Goal: Task Accomplishment & Management: Use online tool/utility

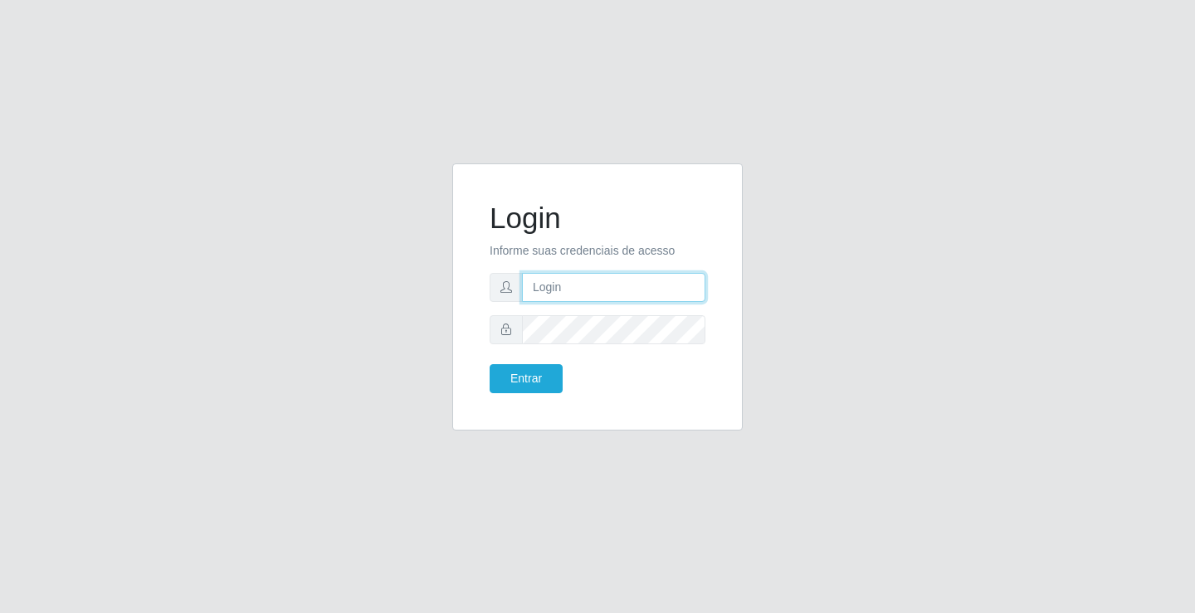
click at [572, 281] on input "text" at bounding box center [613, 287] width 183 height 29
type input "[PERSON_NAME]"
click at [490, 364] on button "Entrar" at bounding box center [526, 378] width 73 height 29
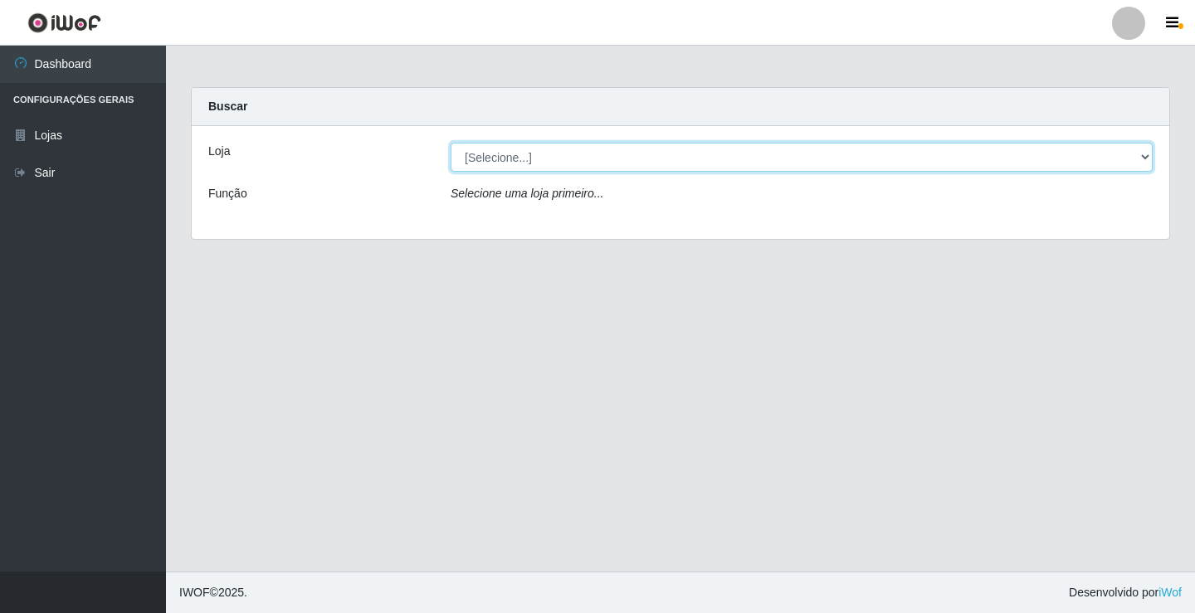
click at [588, 161] on select "[Selecione...] Ideal - Conceição" at bounding box center [802, 157] width 702 height 29
select select "231"
click at [451, 143] on select "[Selecione...] Ideal - Conceição" at bounding box center [802, 157] width 702 height 29
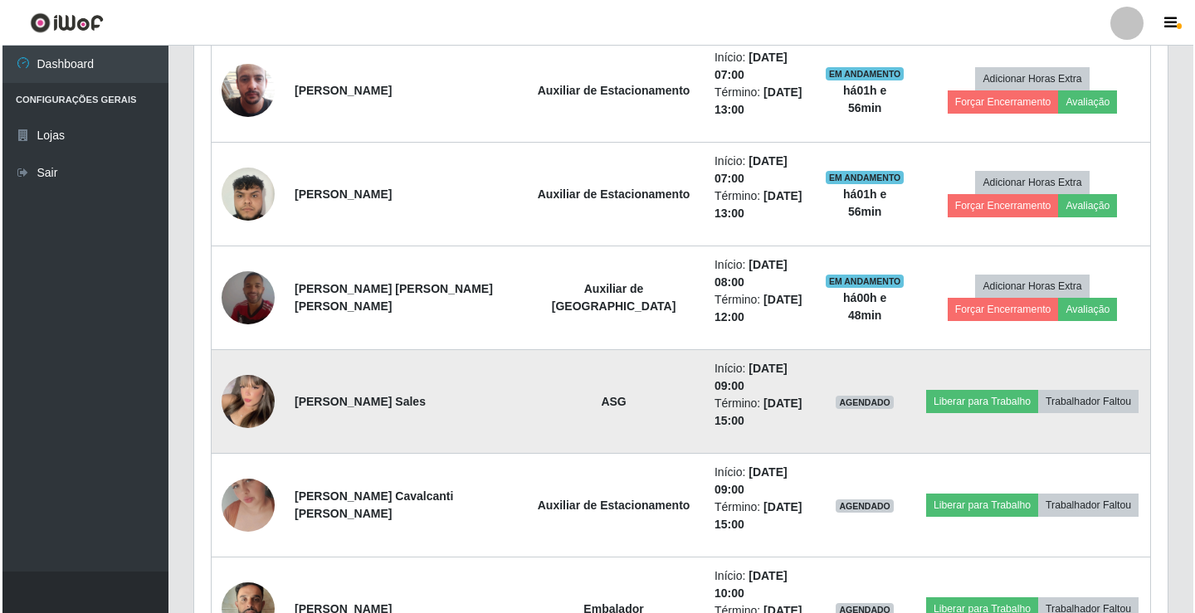
scroll to position [830, 0]
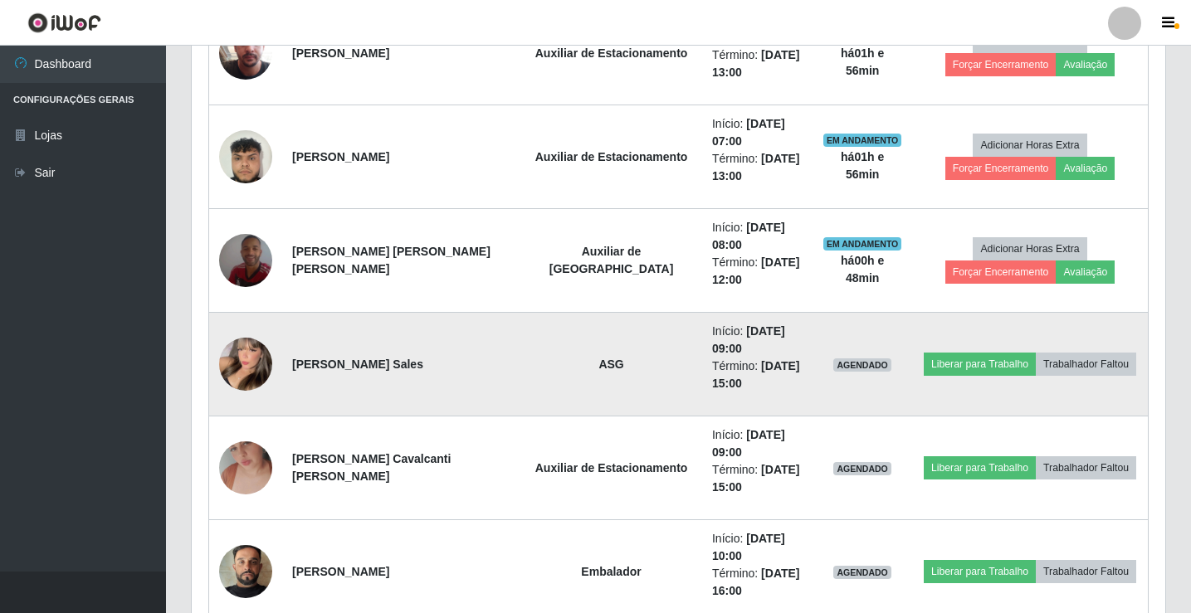
click at [237, 363] on img at bounding box center [245, 364] width 53 height 73
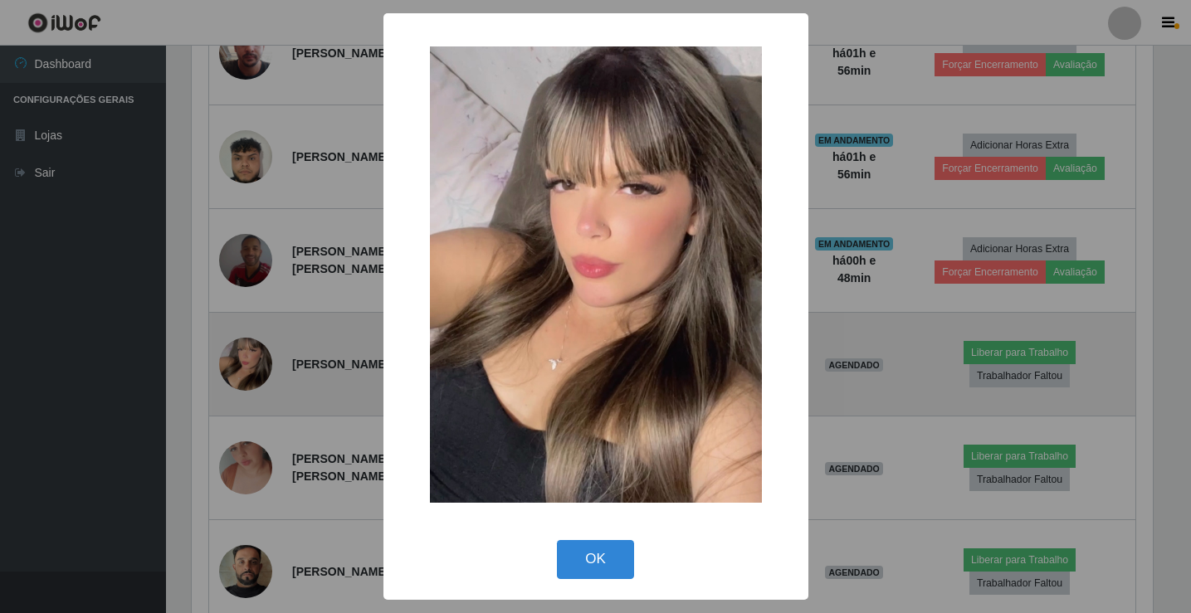
scroll to position [344, 965]
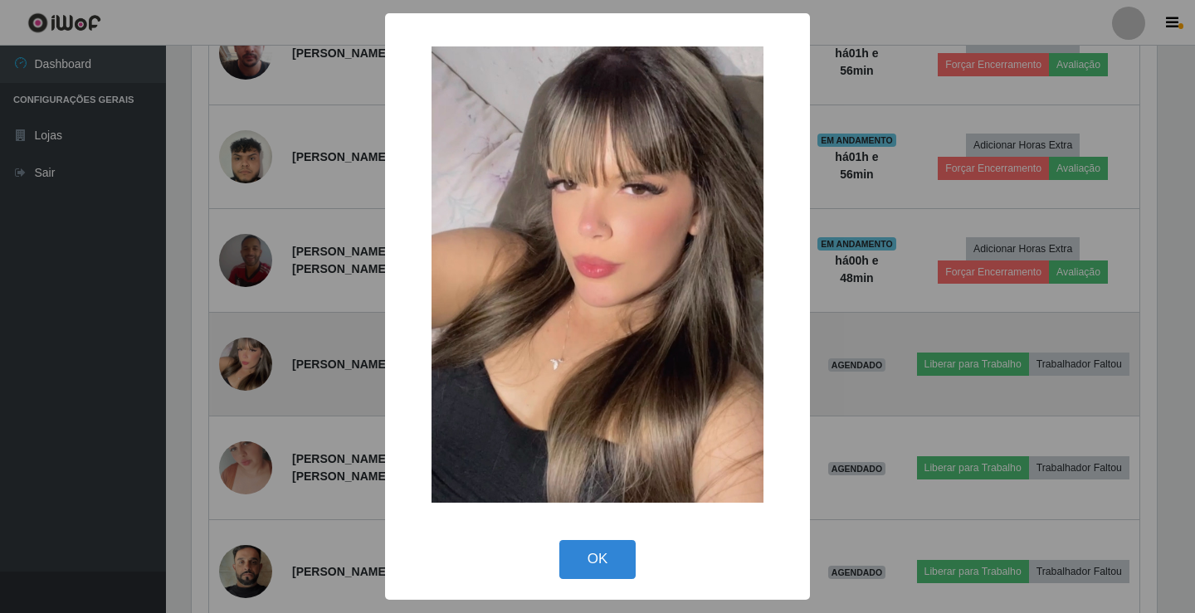
click at [237, 363] on div "× OK Cancel" at bounding box center [597, 306] width 1195 height 613
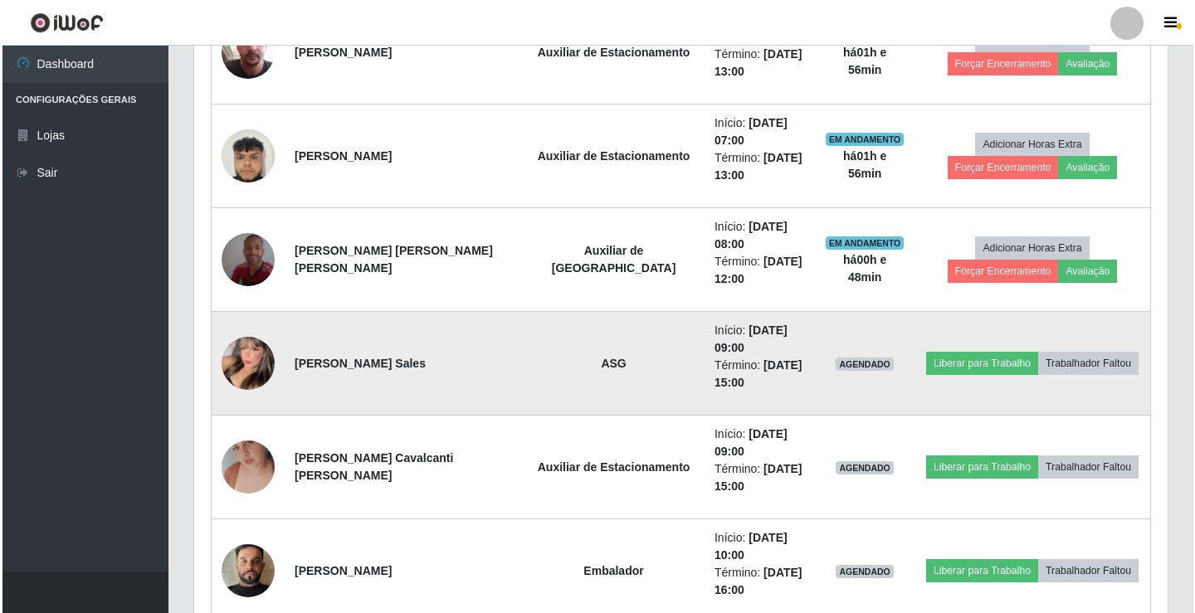
scroll to position [830, 0]
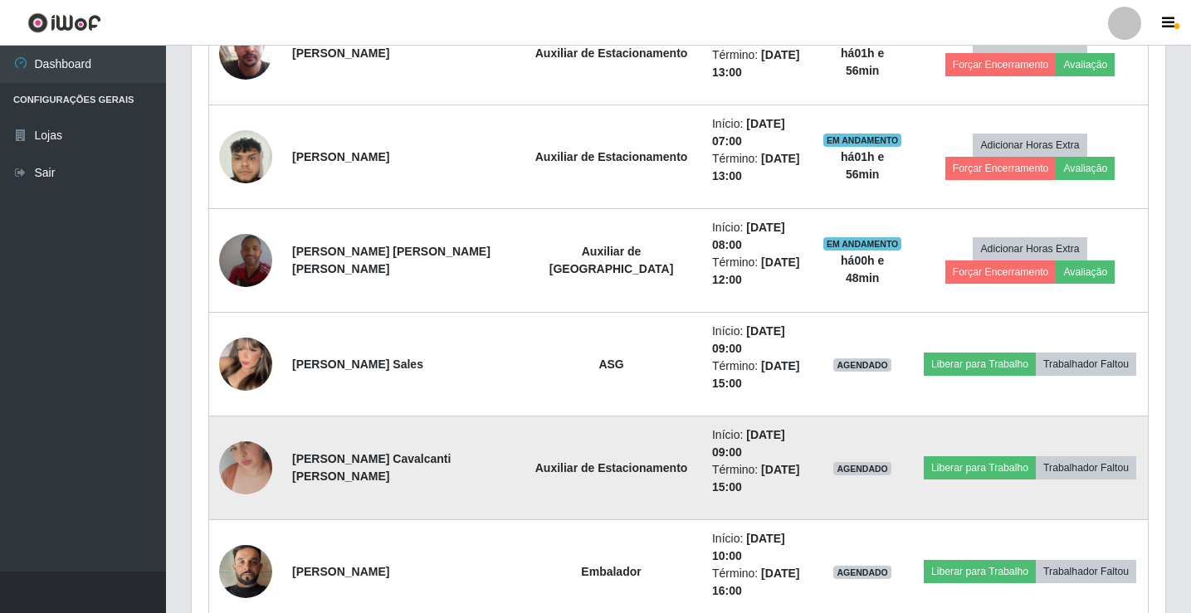
click at [256, 458] on img at bounding box center [245, 468] width 53 height 95
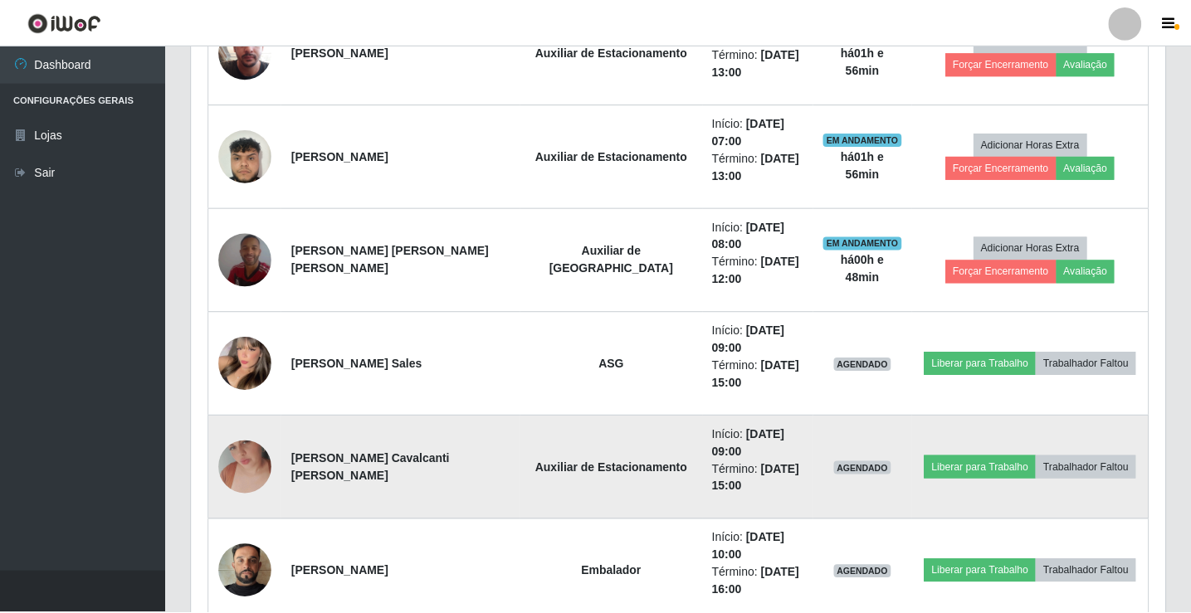
scroll to position [344, 965]
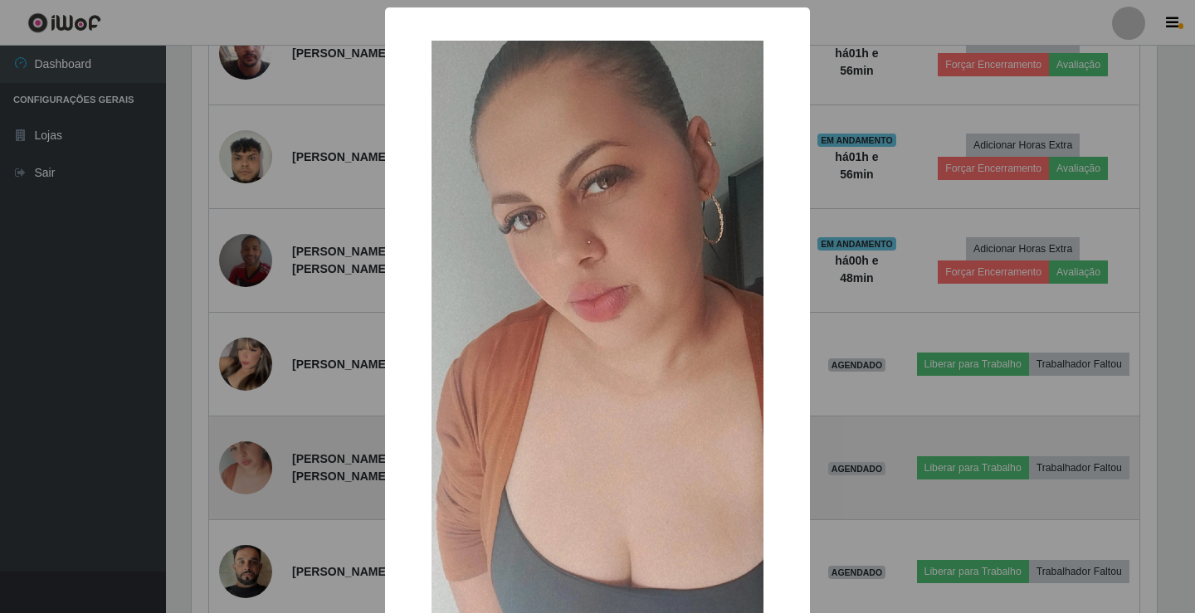
click at [256, 458] on div "× OK Cancel" at bounding box center [597, 306] width 1195 height 613
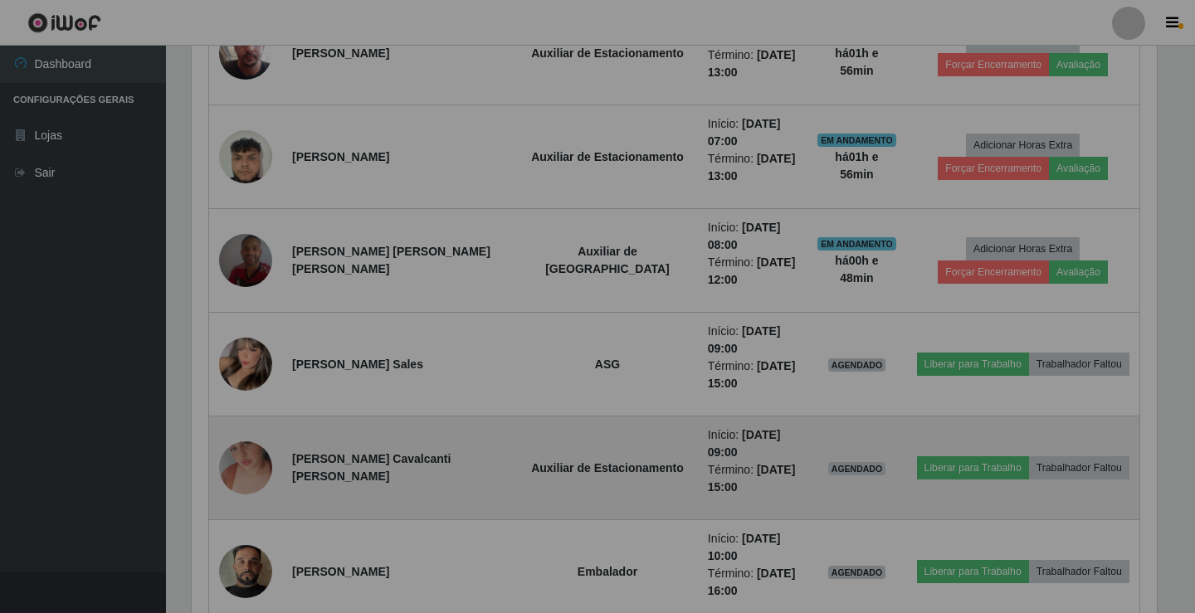
scroll to position [344, 974]
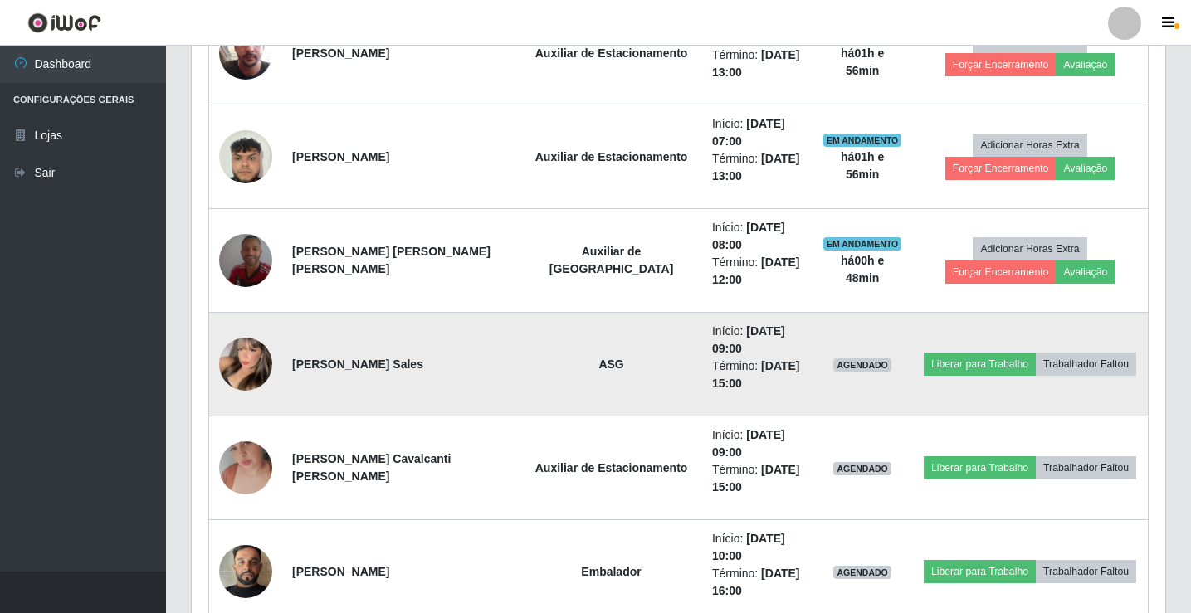
click at [222, 362] on img at bounding box center [245, 364] width 53 height 73
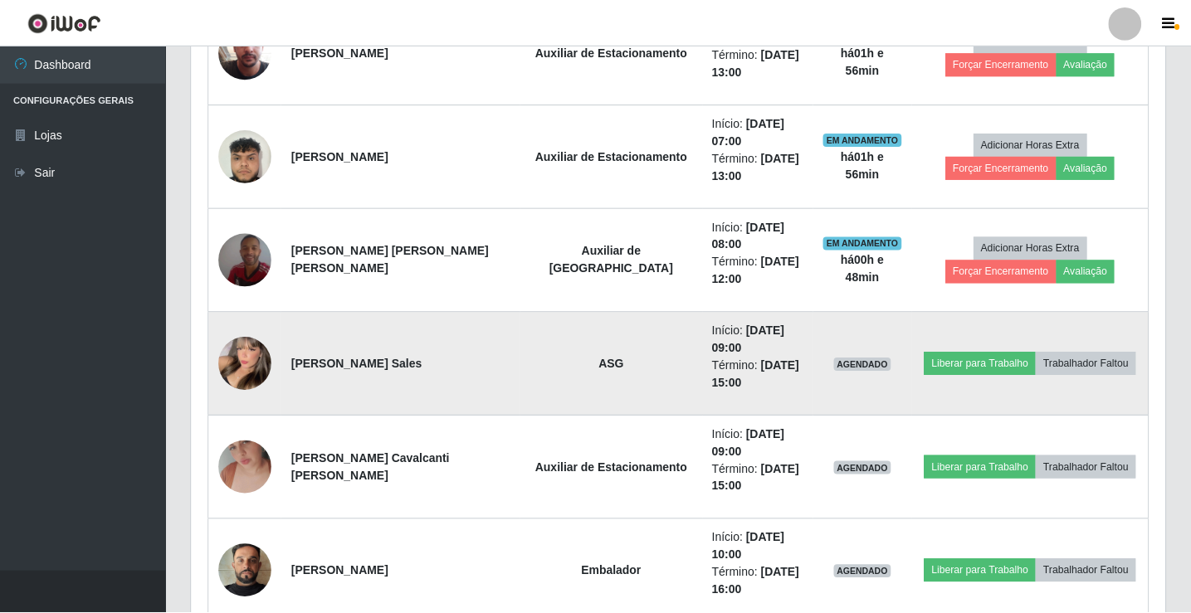
scroll to position [344, 965]
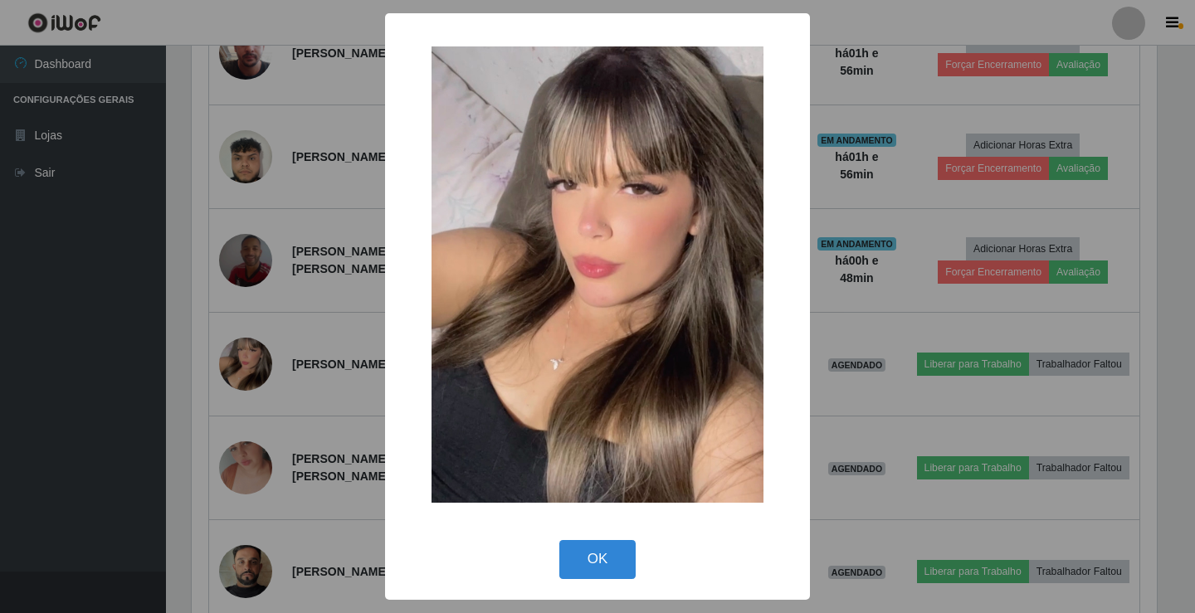
click at [230, 364] on div "× OK Cancel" at bounding box center [597, 306] width 1195 height 613
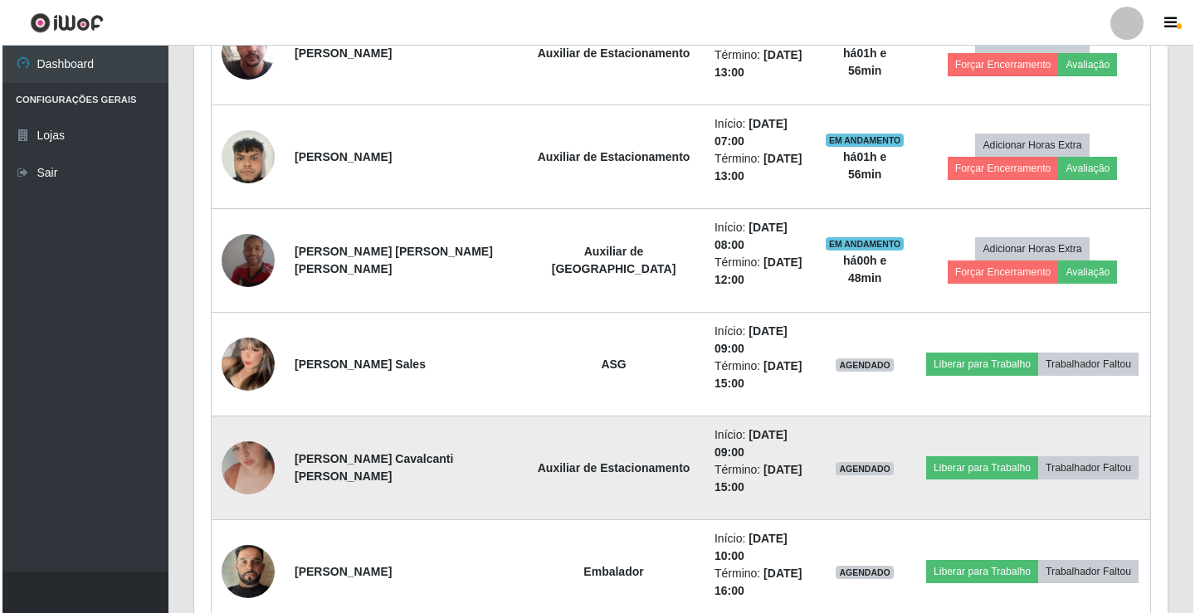
scroll to position [344, 974]
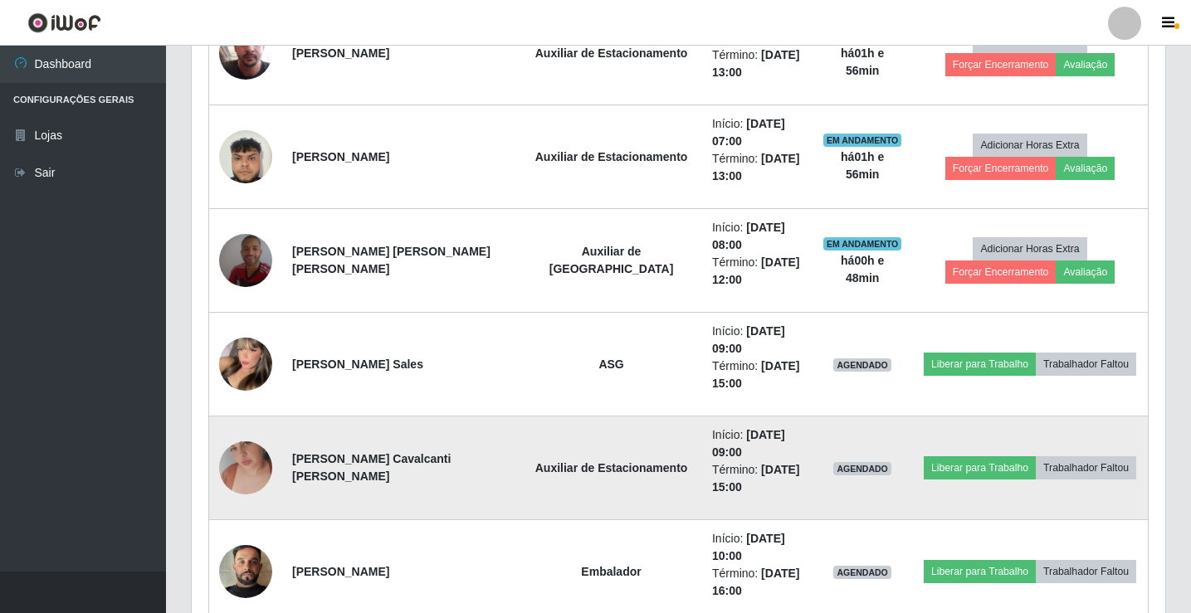
click at [242, 464] on img at bounding box center [245, 468] width 53 height 95
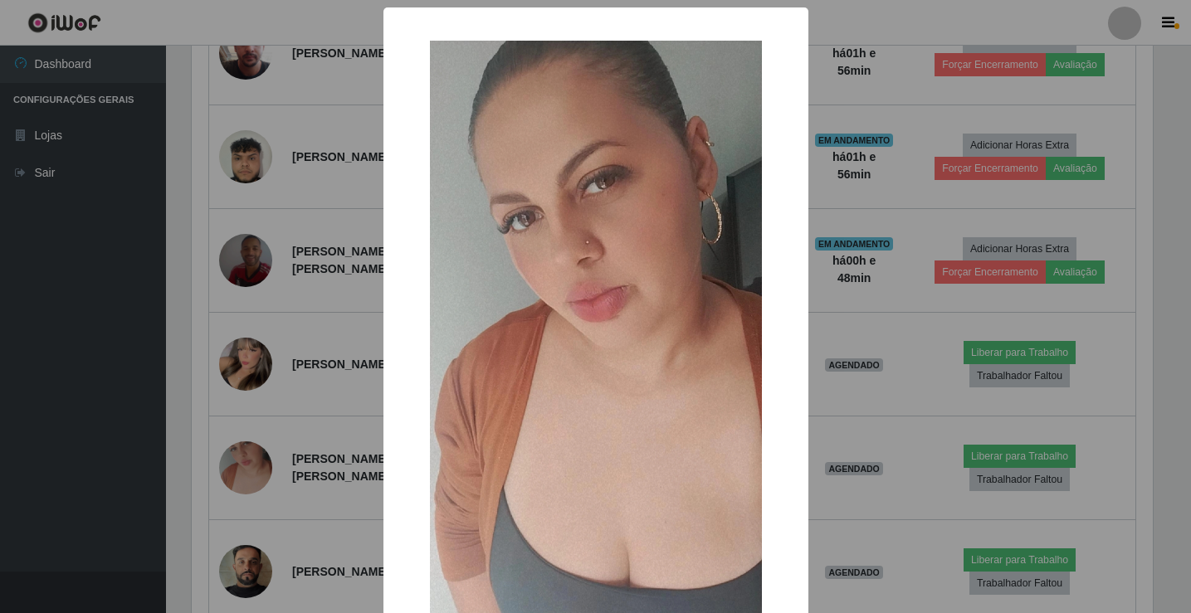
scroll to position [344, 965]
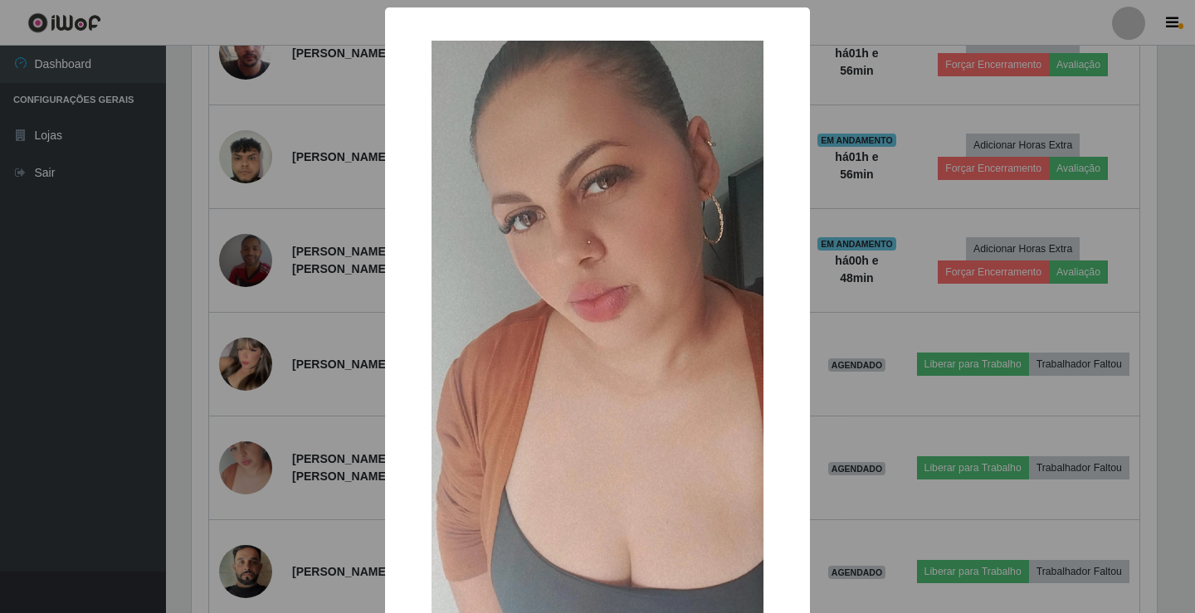
click at [244, 464] on div "× OK Cancel" at bounding box center [597, 306] width 1195 height 613
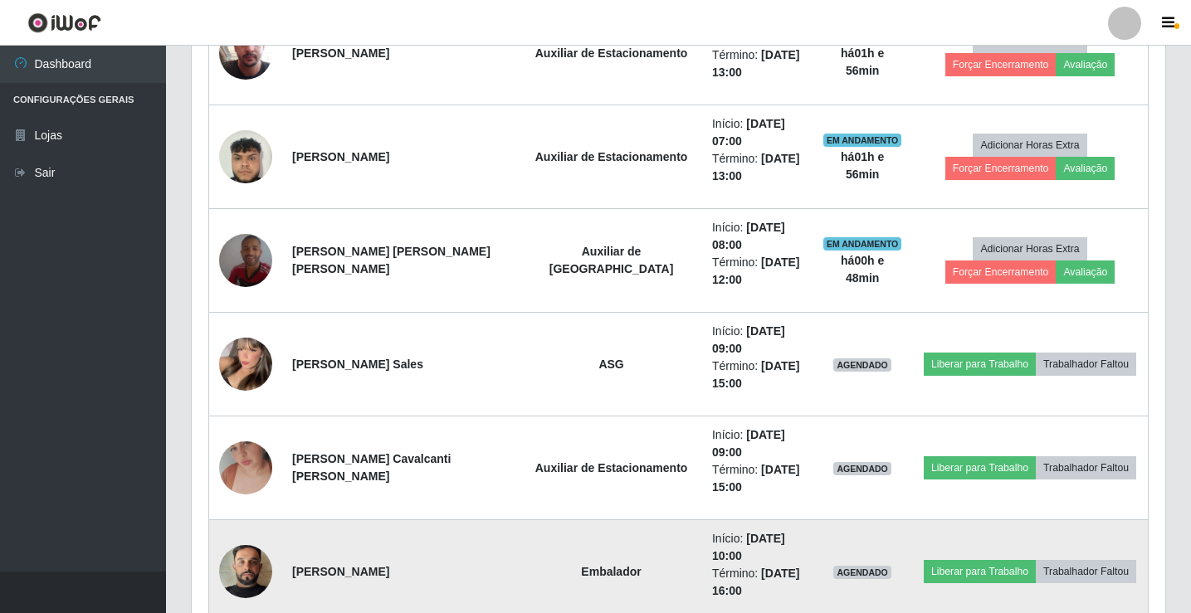
scroll to position [344, 974]
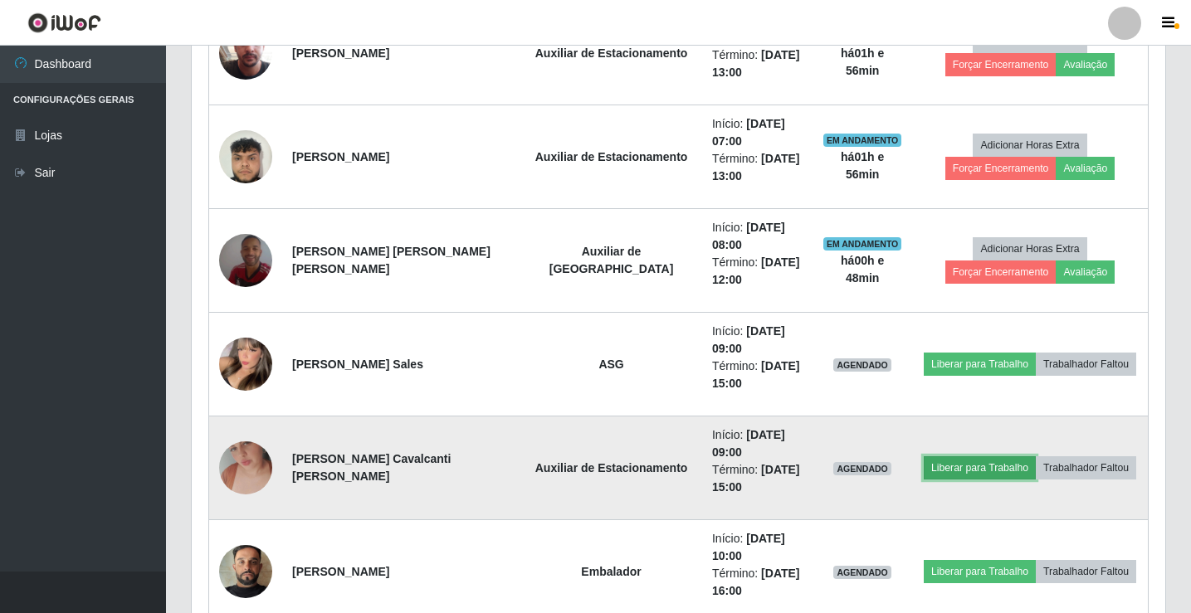
click at [924, 466] on button "Liberar para Trabalho" at bounding box center [980, 467] width 112 height 23
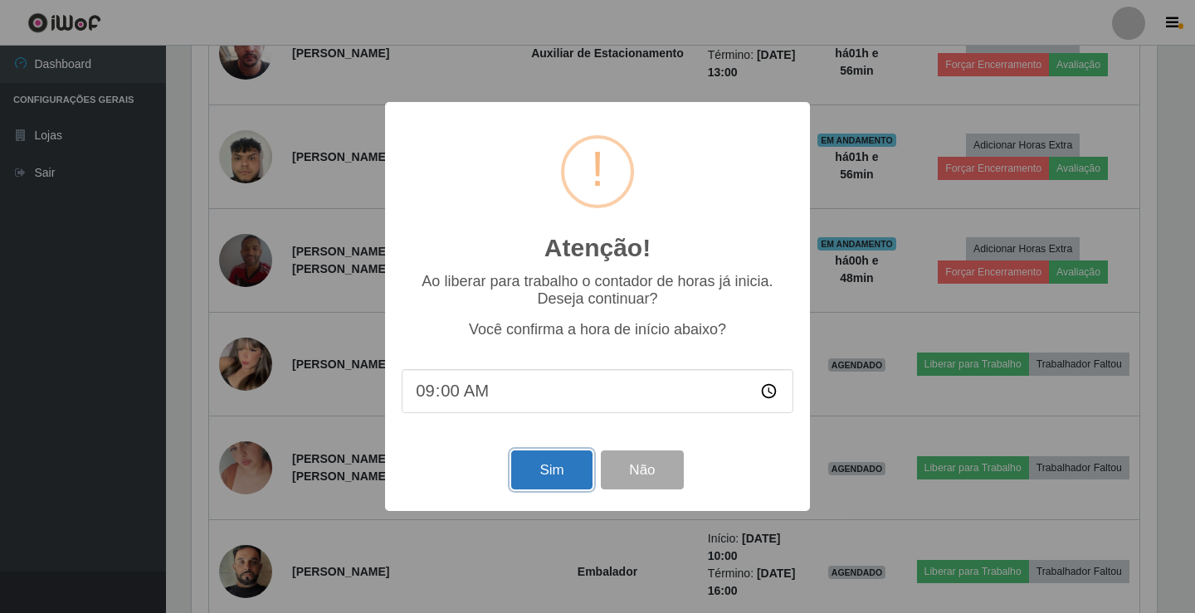
click at [540, 476] on button "Sim" at bounding box center [551, 470] width 81 height 39
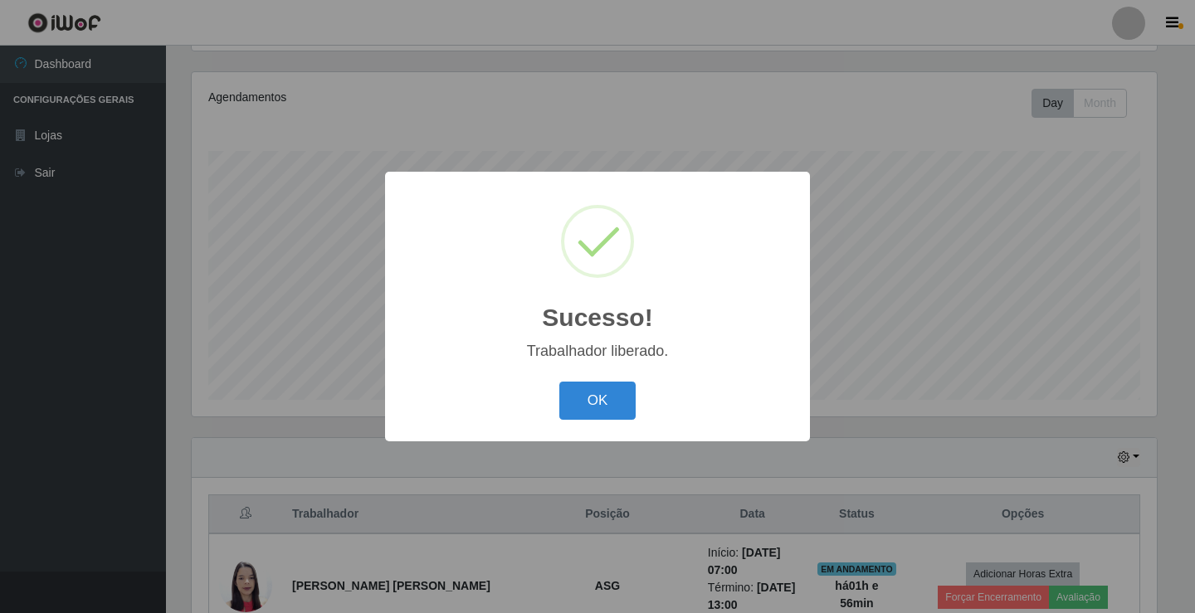
click at [563, 422] on div "OK Cancel" at bounding box center [598, 400] width 392 height 47
click at [587, 398] on button "OK" at bounding box center [597, 401] width 77 height 39
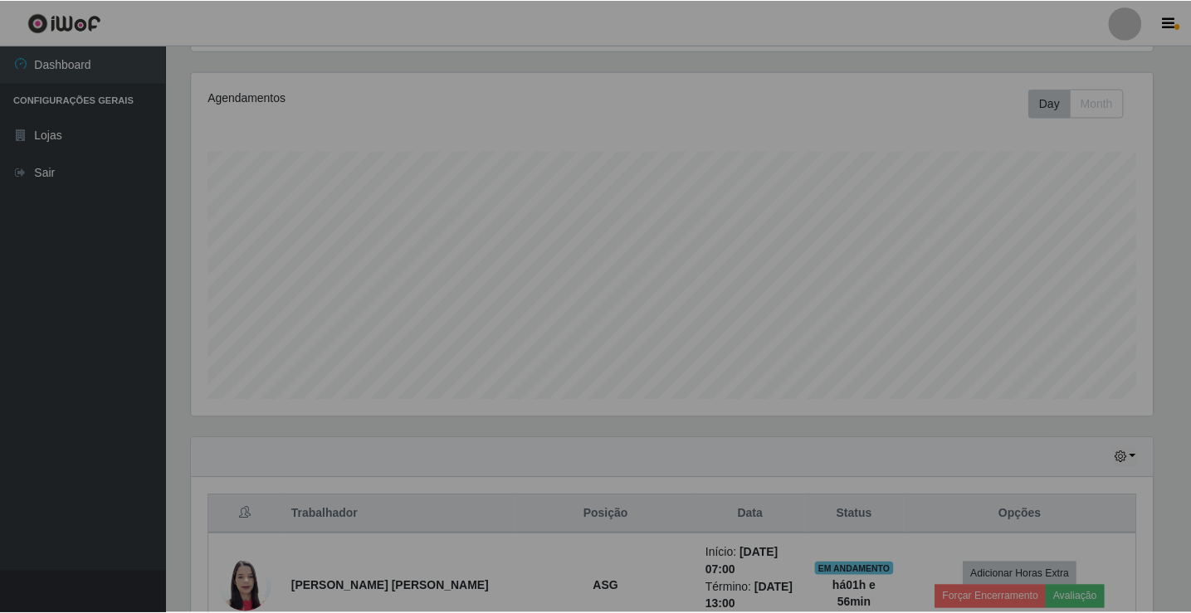
scroll to position [0, 0]
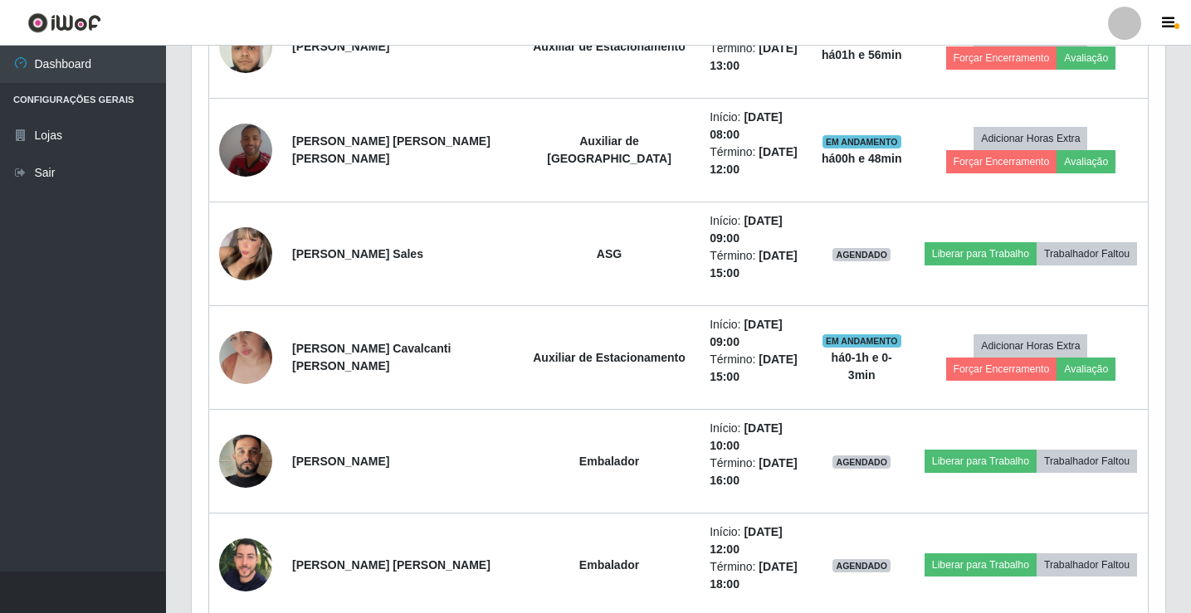
click at [1127, 16] on div at bounding box center [1124, 23] width 33 height 33
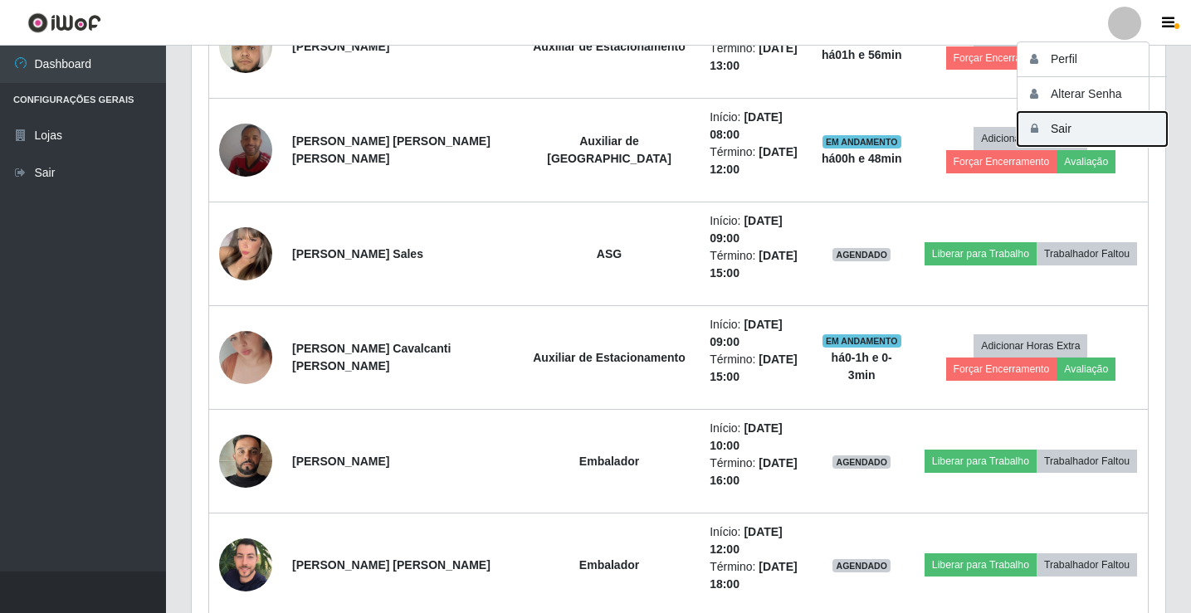
click at [1094, 134] on button "Sair" at bounding box center [1092, 129] width 149 height 34
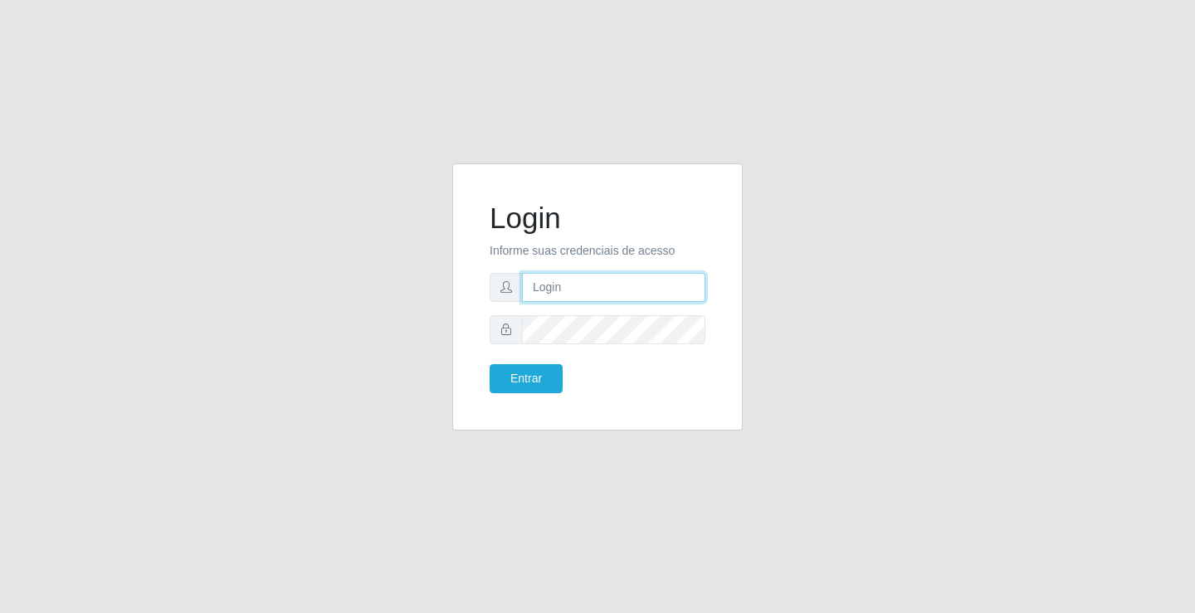
click at [577, 289] on input "text" at bounding box center [613, 287] width 183 height 29
type input "[PERSON_NAME]"
click at [490, 364] on button "Entrar" at bounding box center [526, 378] width 73 height 29
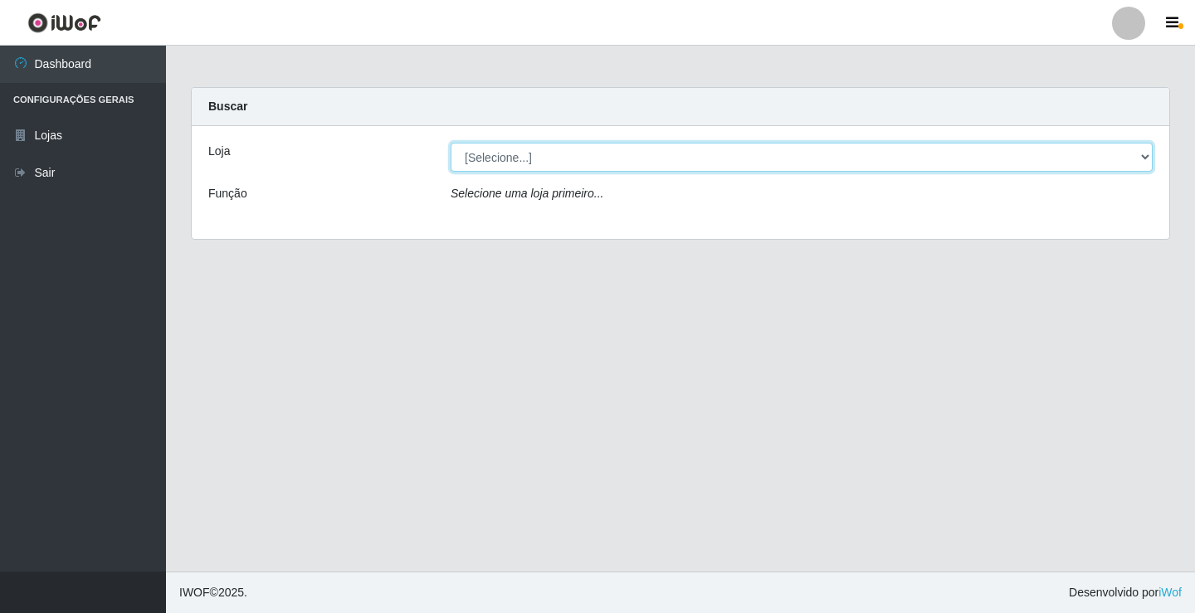
click at [663, 168] on select "[Selecione...] Ideal - Conceição" at bounding box center [802, 157] width 702 height 29
select select "231"
click at [451, 143] on select "[Selecione...] Ideal - Conceição" at bounding box center [802, 157] width 702 height 29
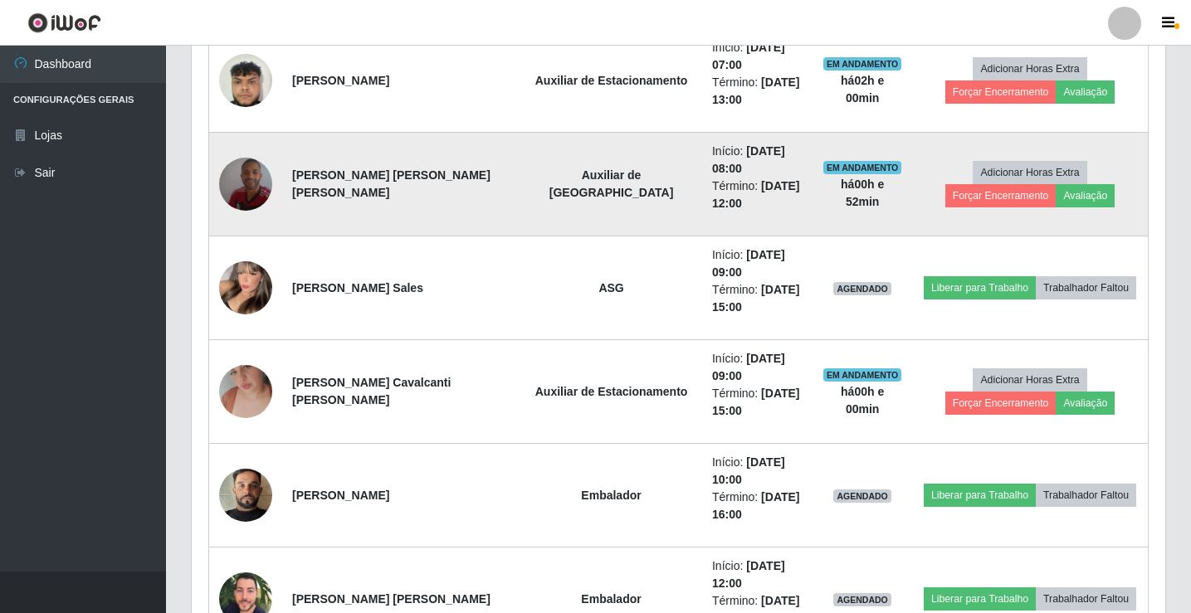
scroll to position [913, 0]
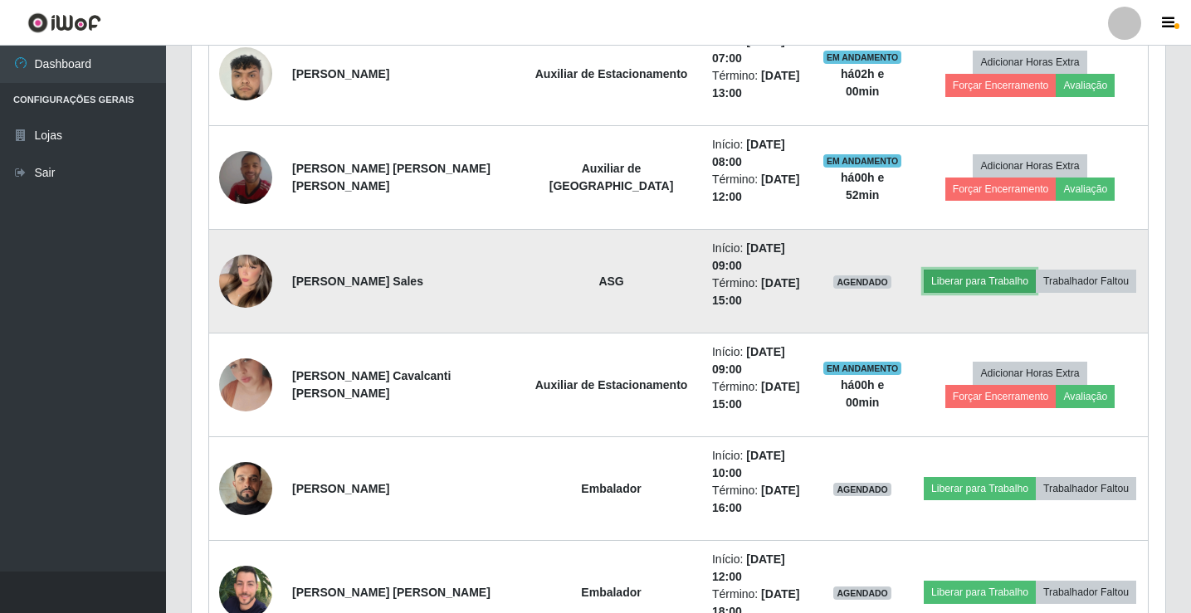
click at [955, 289] on button "Liberar para Trabalho" at bounding box center [980, 281] width 112 height 23
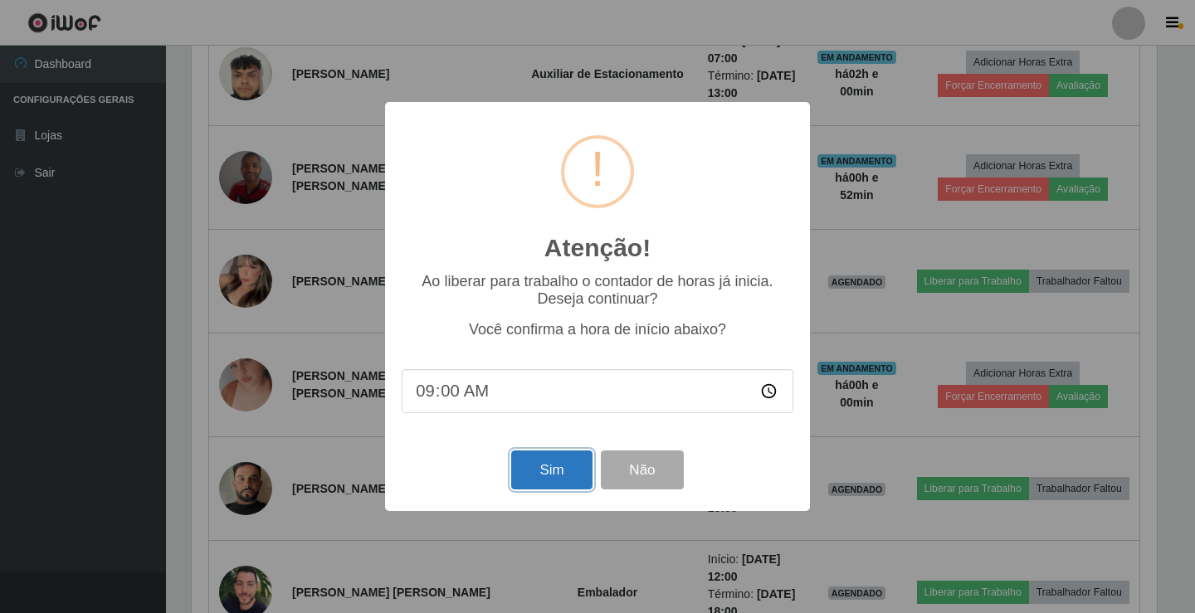
click at [569, 464] on button "Sim" at bounding box center [551, 470] width 81 height 39
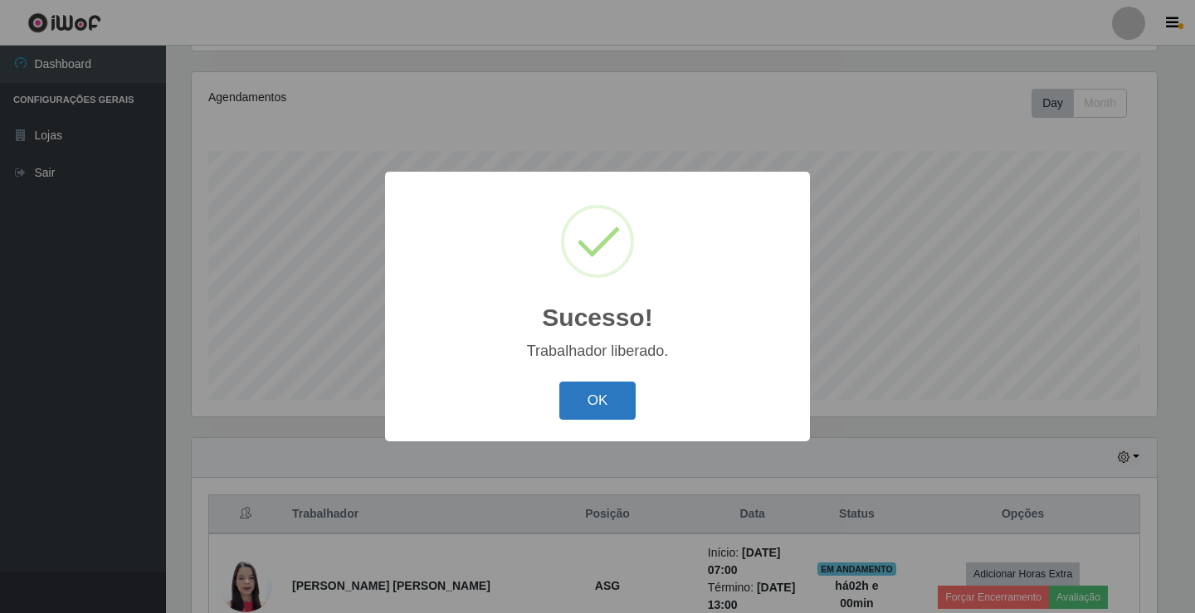
click at [601, 413] on button "OK" at bounding box center [597, 401] width 77 height 39
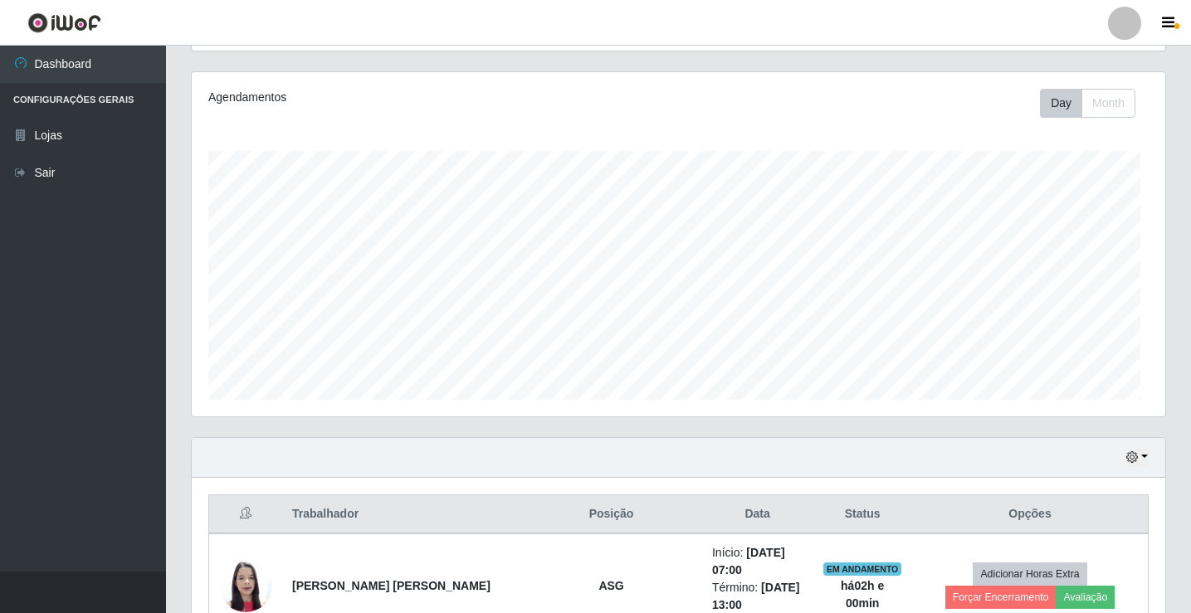
scroll to position [344, 974]
click at [1127, 18] on div at bounding box center [1124, 23] width 33 height 33
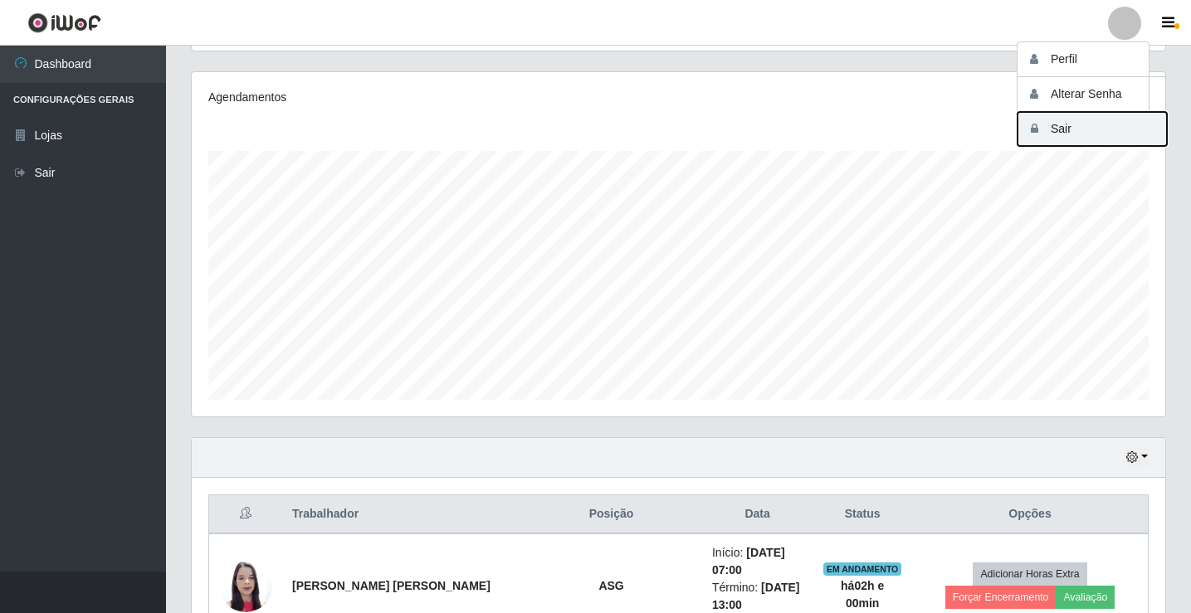
click at [1110, 132] on button "Sair" at bounding box center [1092, 129] width 149 height 34
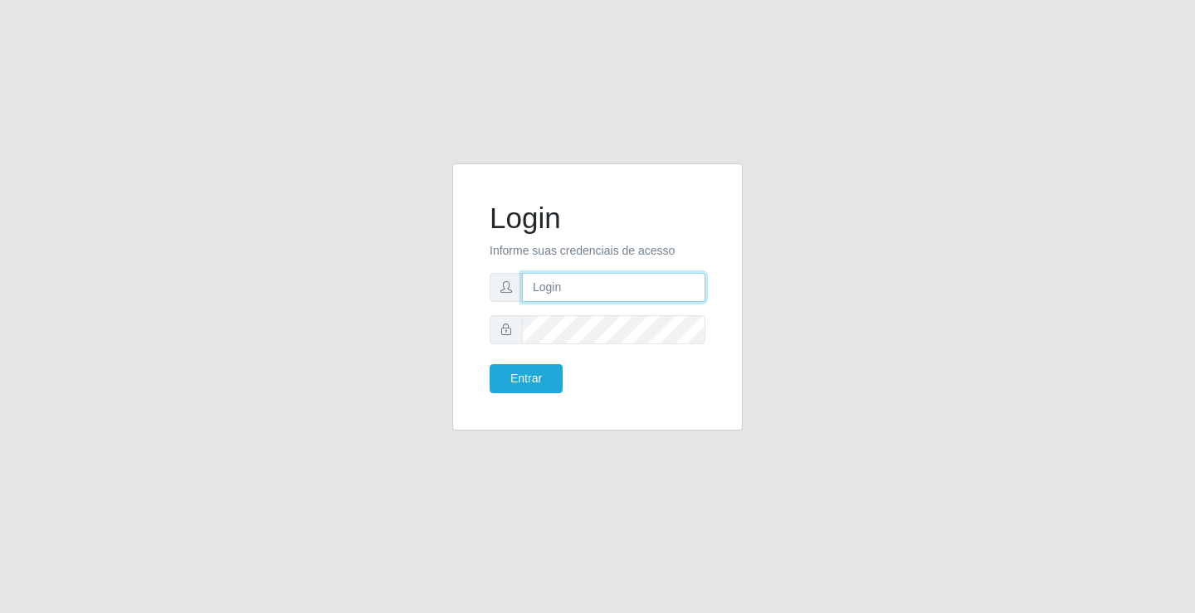
click at [554, 290] on input "text" at bounding box center [613, 287] width 183 height 29
type input "zivaneide@ideal"
click at [490, 364] on button "Entrar" at bounding box center [526, 378] width 73 height 29
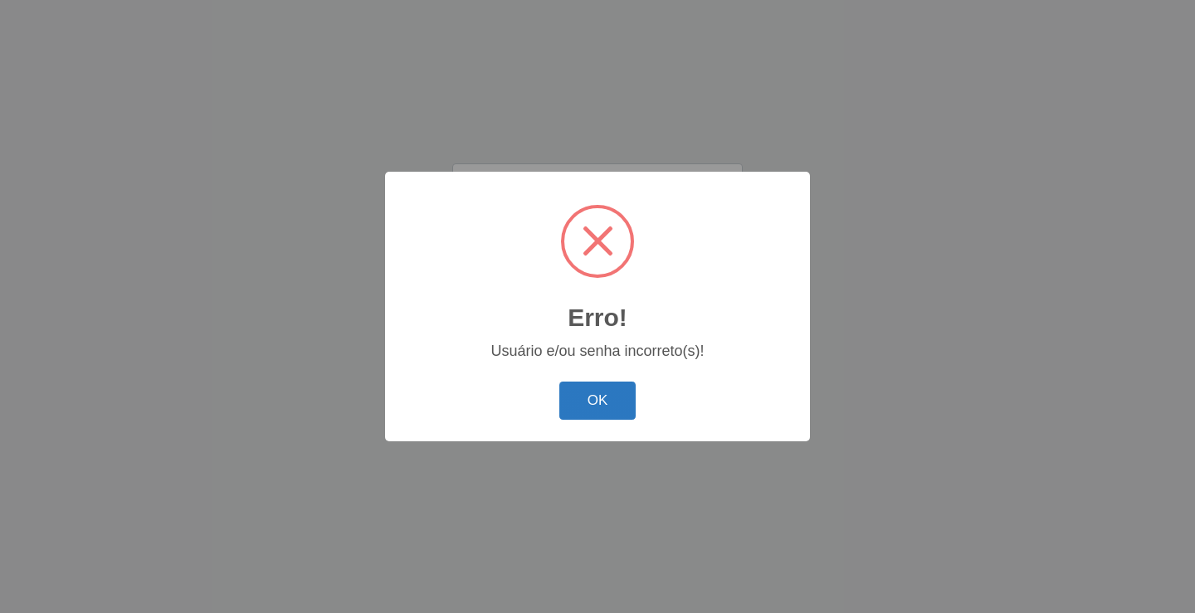
click at [596, 397] on button "OK" at bounding box center [597, 401] width 77 height 39
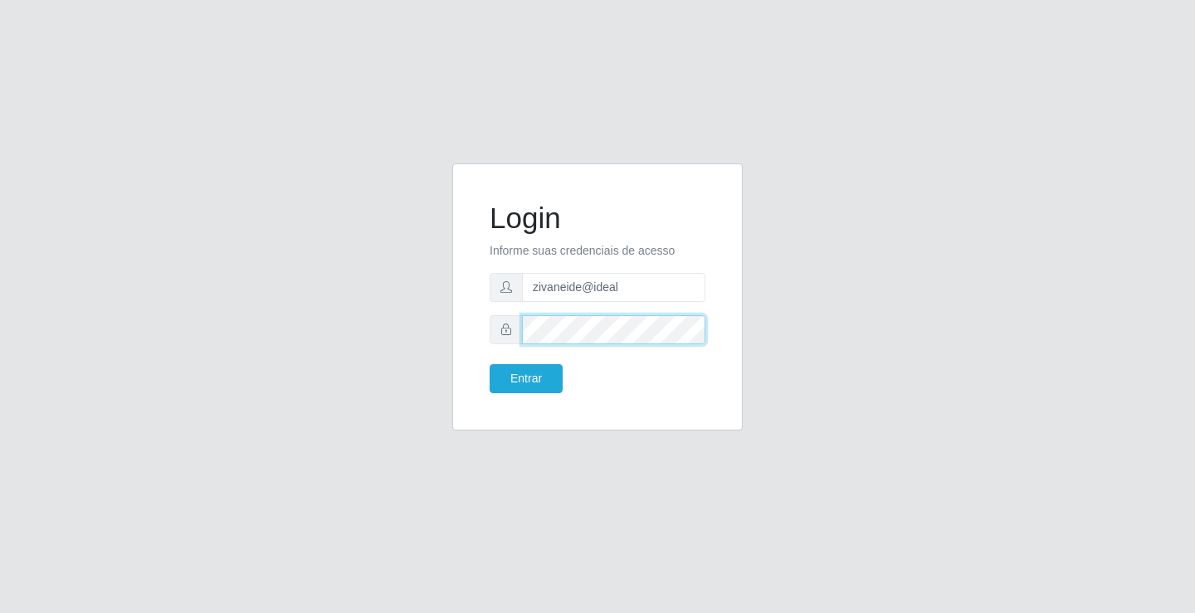
click at [490, 364] on button "Entrar" at bounding box center [526, 378] width 73 height 29
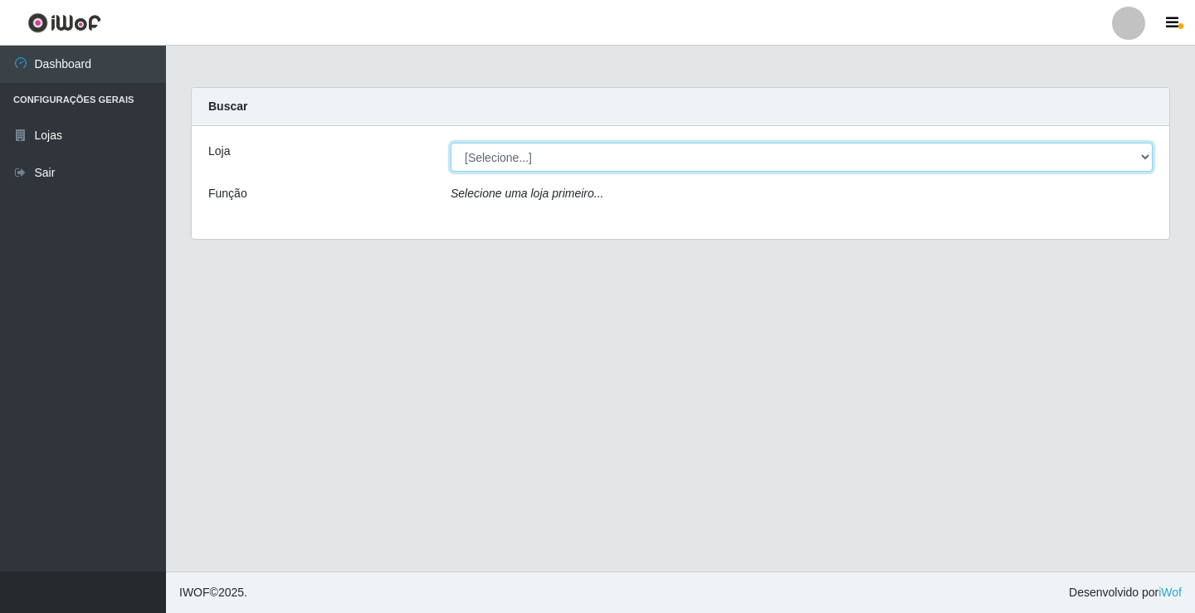
click at [1145, 154] on select "[Selecione...] Ideal - Conceição" at bounding box center [802, 157] width 702 height 29
select select "231"
click at [451, 143] on select "[Selecione...] Ideal - Conceição" at bounding box center [802, 157] width 702 height 29
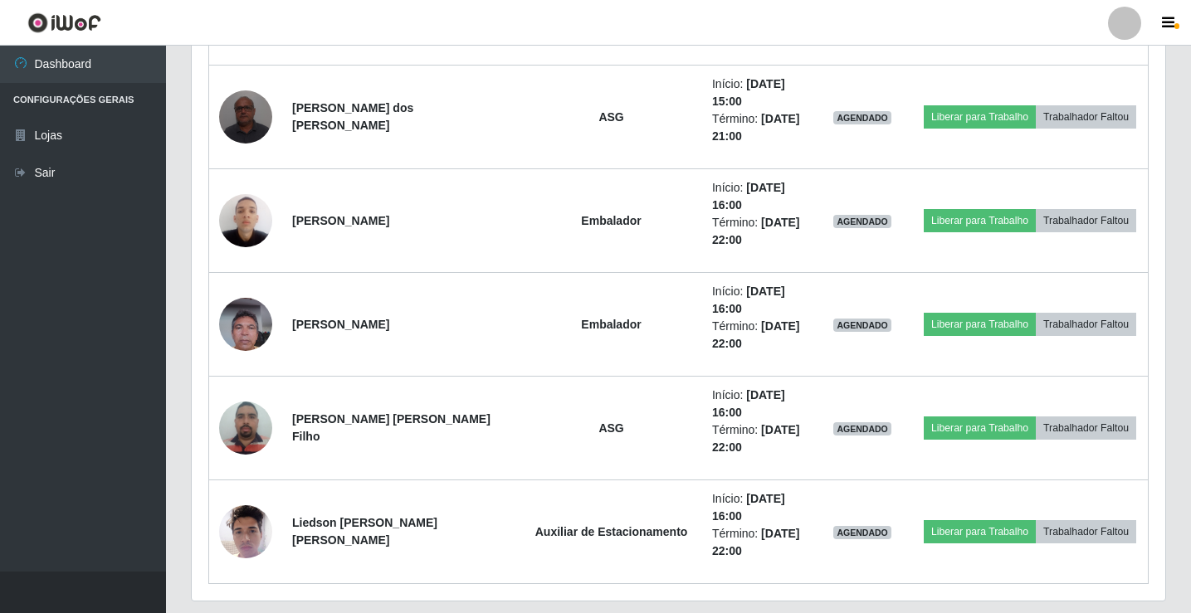
scroll to position [1646, 0]
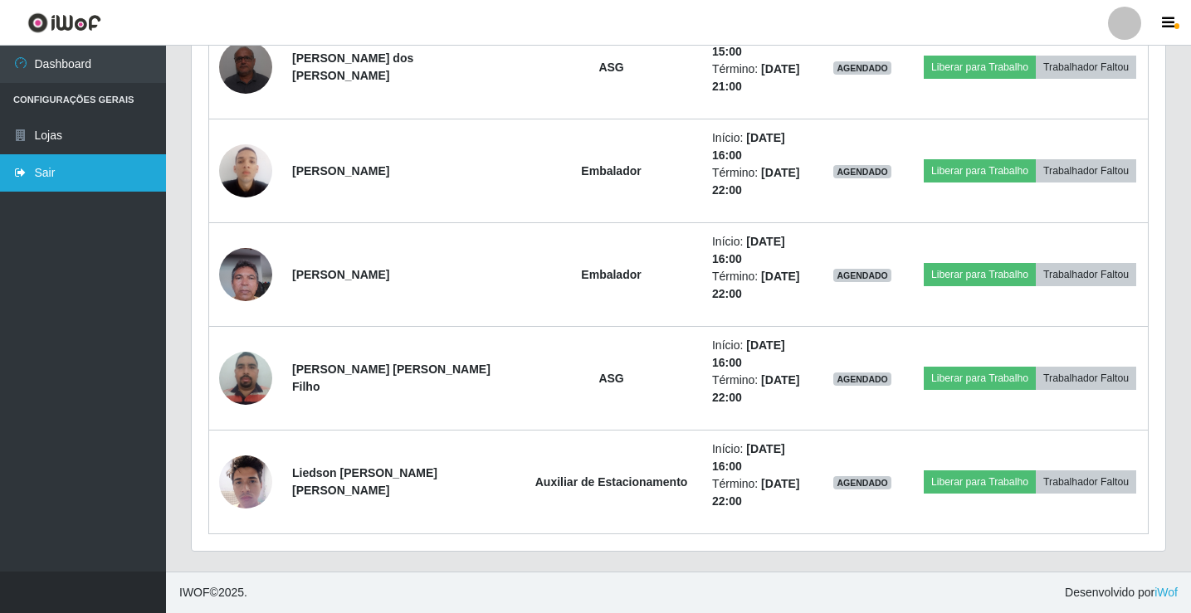
click at [66, 178] on link "Sair" at bounding box center [83, 172] width 166 height 37
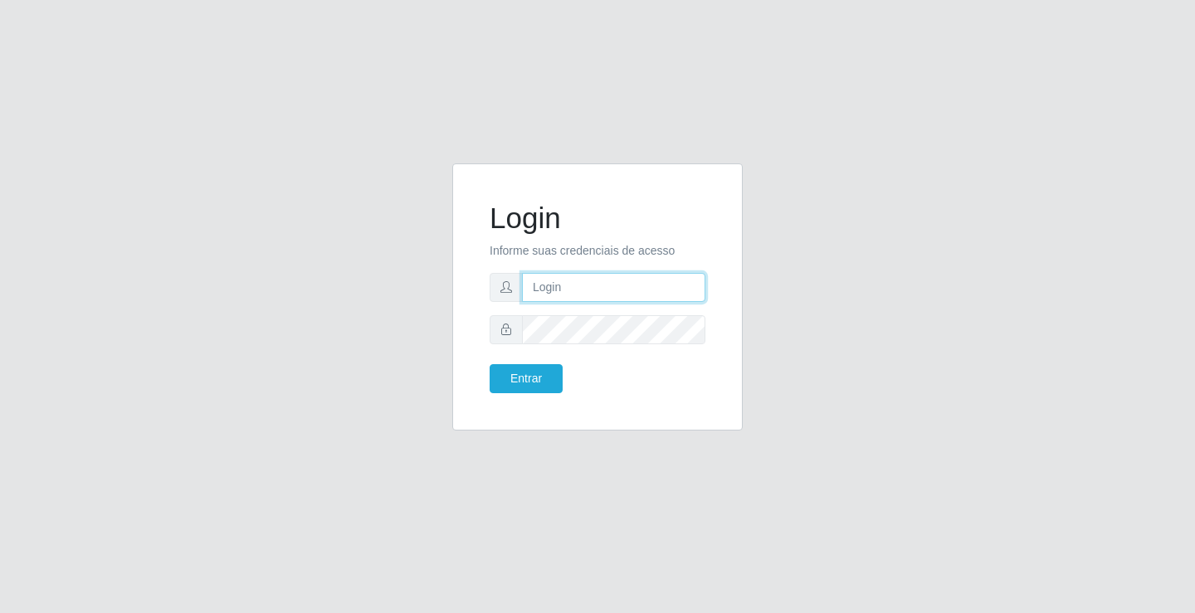
click at [573, 284] on input "text" at bounding box center [613, 287] width 183 height 29
type input "zivaneide@ideal"
click at [490, 364] on button "Entrar" at bounding box center [526, 378] width 73 height 29
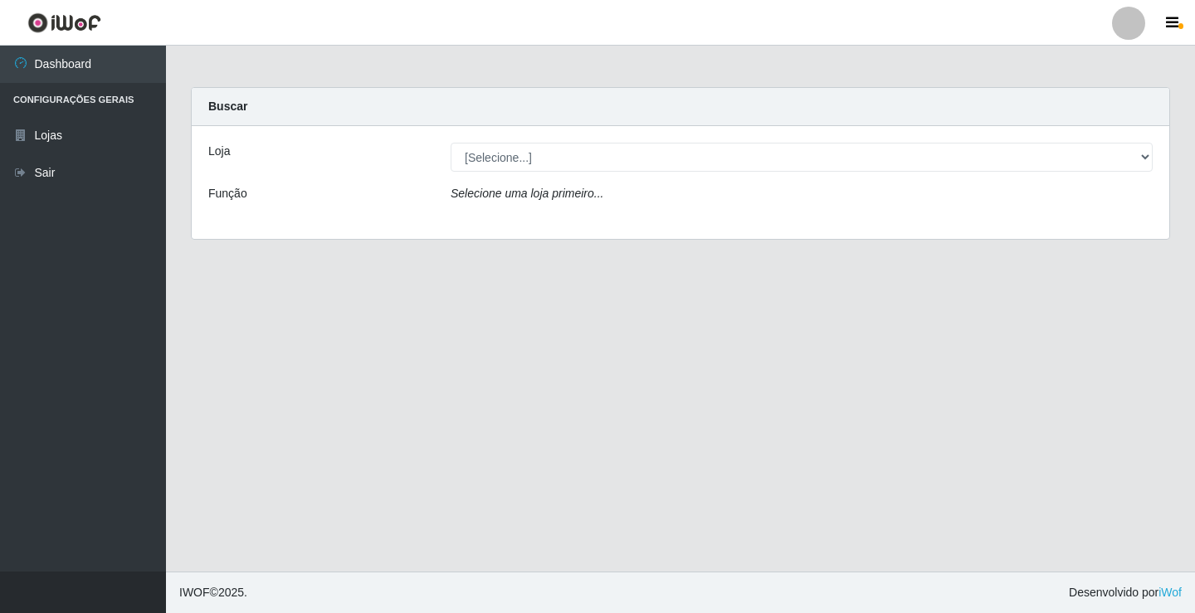
click at [541, 377] on main "Carregando... Buscar Loja [Selecione...] Ideal - Conceição Função Selecione [PE…" at bounding box center [680, 309] width 1029 height 526
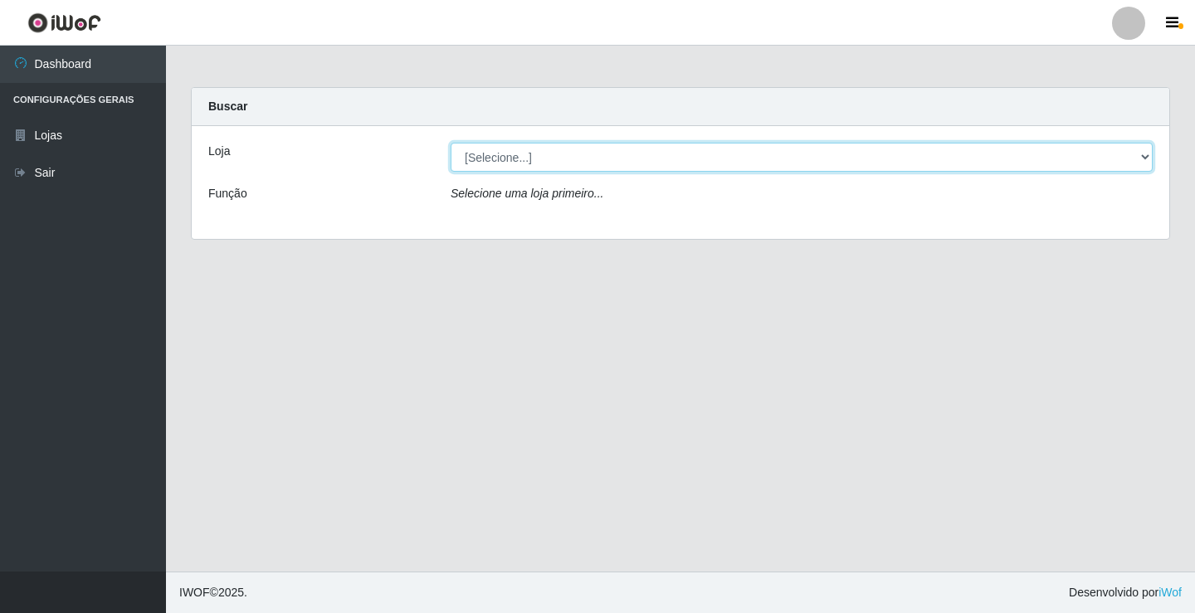
click at [1147, 158] on select "[Selecione...] Ideal - Conceição" at bounding box center [802, 157] width 702 height 29
select select "231"
click at [451, 143] on select "[Selecione...] Ideal - Conceição" at bounding box center [802, 157] width 702 height 29
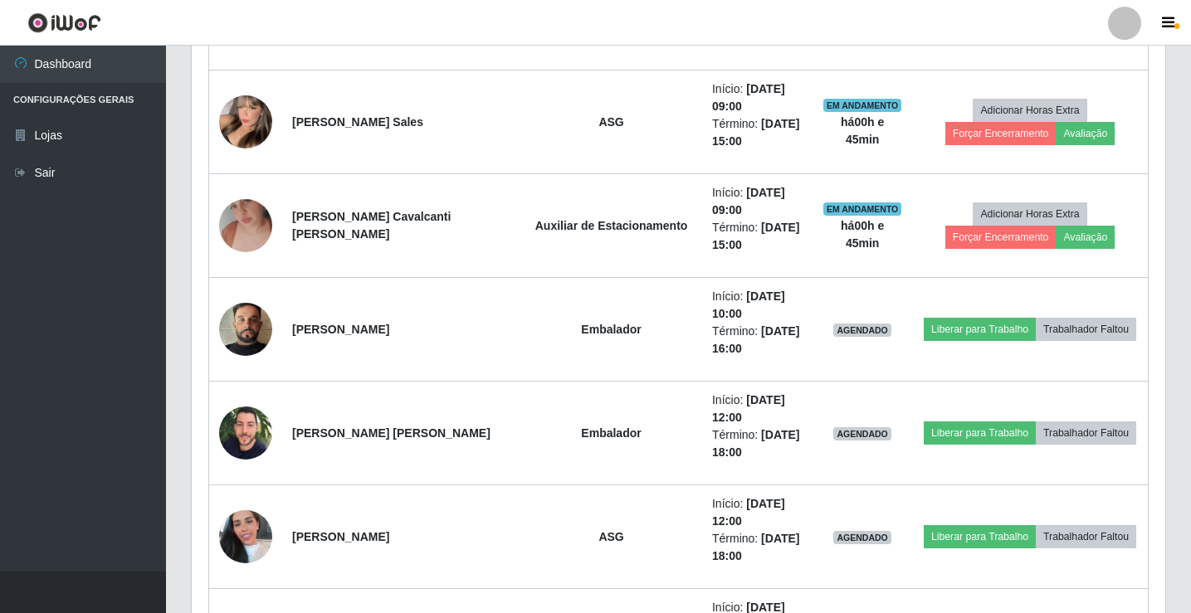
scroll to position [1079, 0]
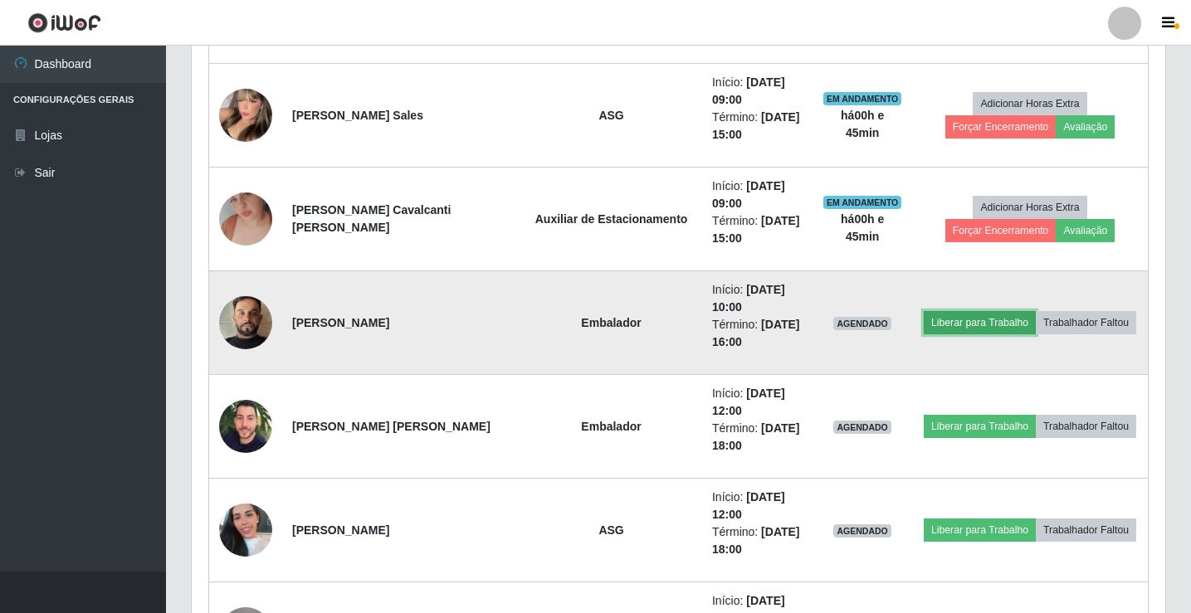
click at [959, 327] on button "Liberar para Trabalho" at bounding box center [980, 322] width 112 height 23
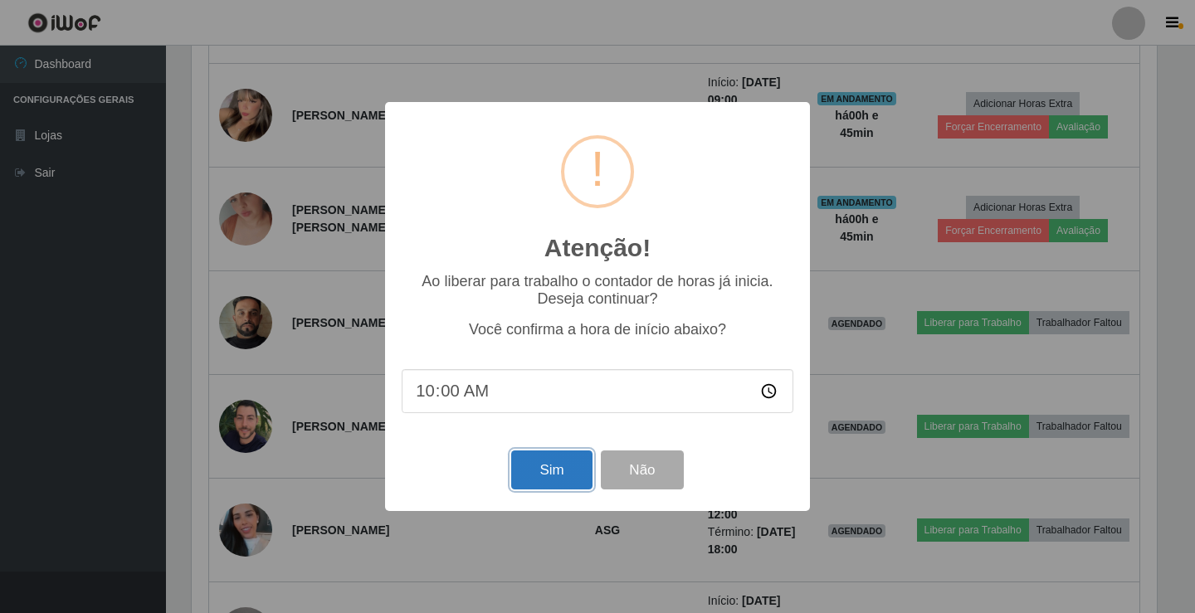
click at [551, 479] on button "Sim" at bounding box center [551, 470] width 81 height 39
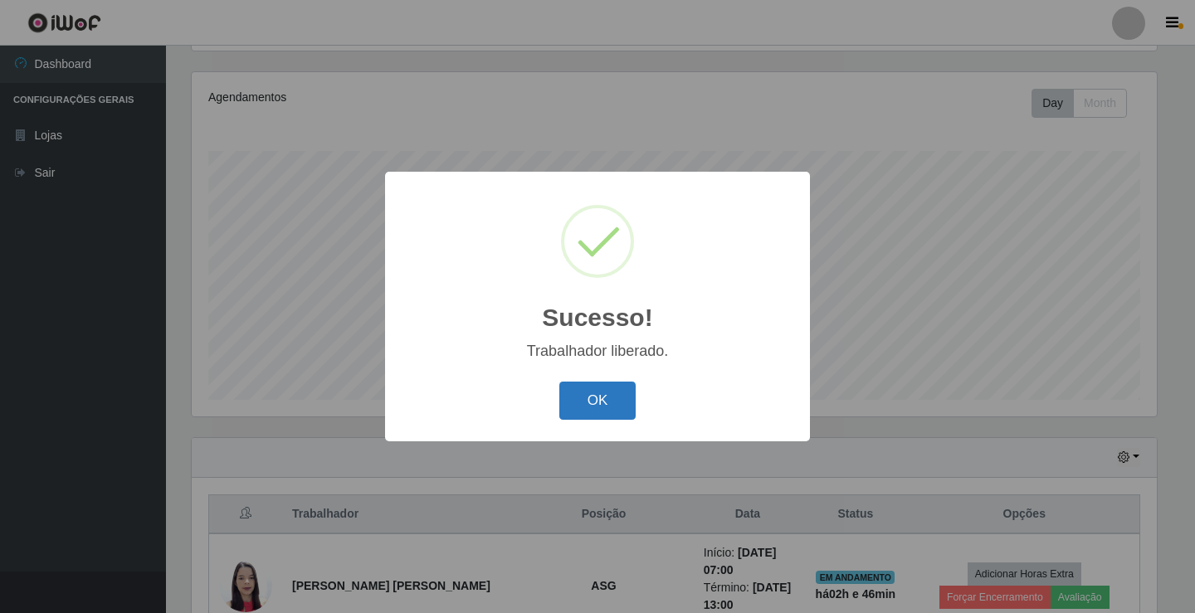
click at [613, 391] on button "OK" at bounding box center [597, 401] width 77 height 39
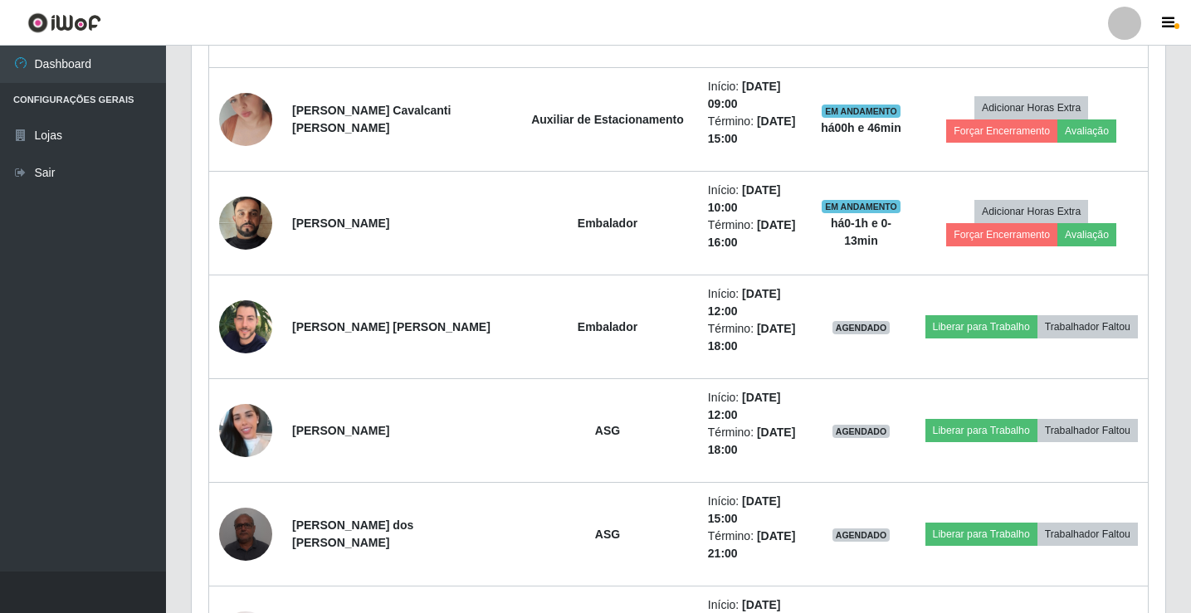
scroll to position [1189, 0]
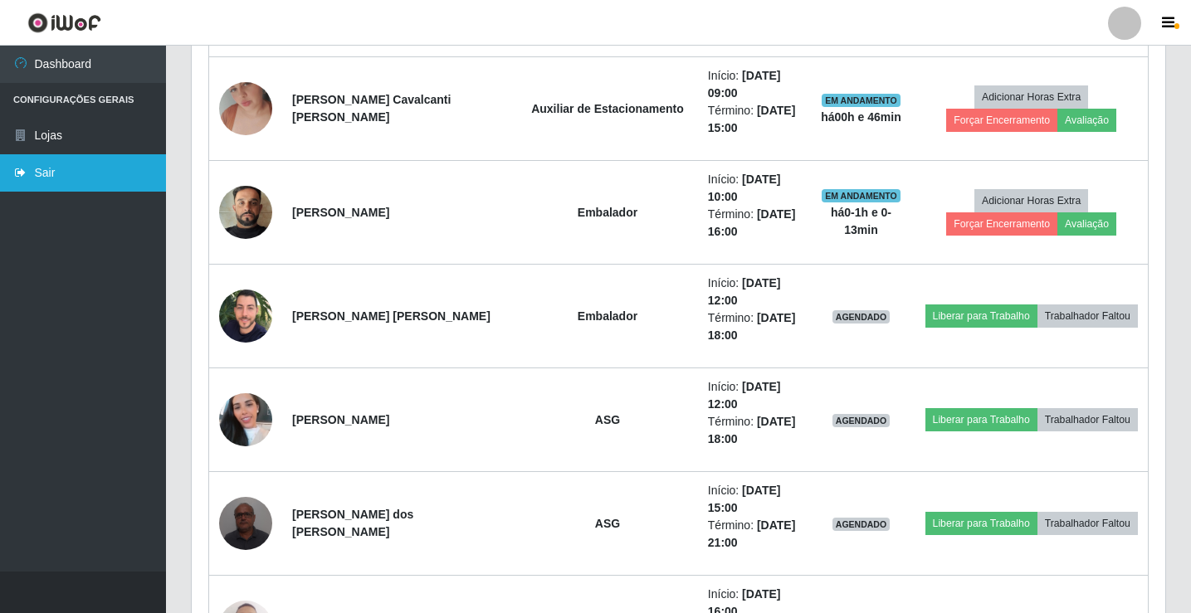
click at [63, 168] on link "Sair" at bounding box center [83, 172] width 166 height 37
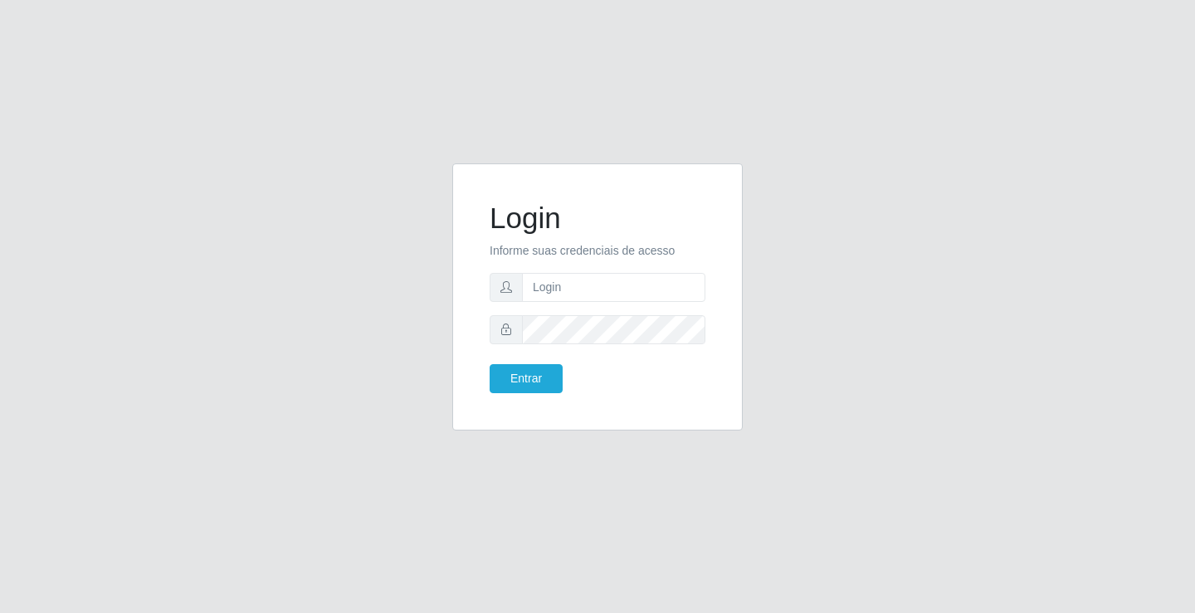
click at [1130, 245] on div "Login Informe suas credenciais de acesso Entrar" at bounding box center [597, 306] width 1195 height 613
click at [603, 296] on input "text" at bounding box center [613, 287] width 183 height 29
type input "rodney@ideal"
click at [490, 364] on button "Entrar" at bounding box center [526, 378] width 73 height 29
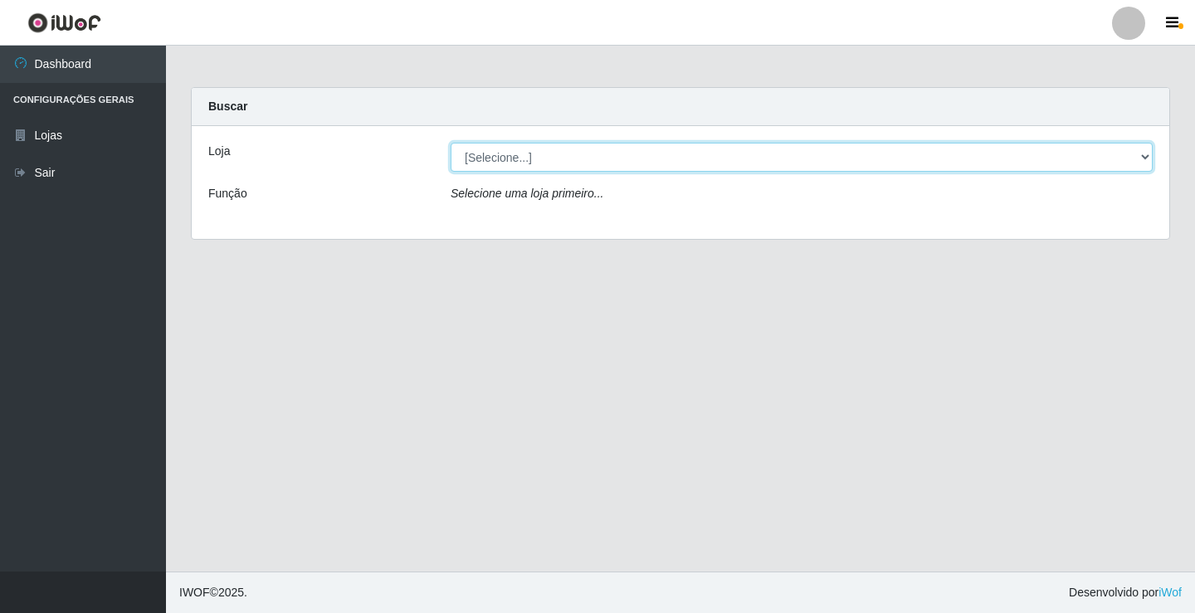
click at [597, 151] on select "[Selecione...] Ideal - Conceição" at bounding box center [802, 157] width 702 height 29
select select "231"
click at [451, 143] on select "[Selecione...] Ideal - Conceição" at bounding box center [802, 157] width 702 height 29
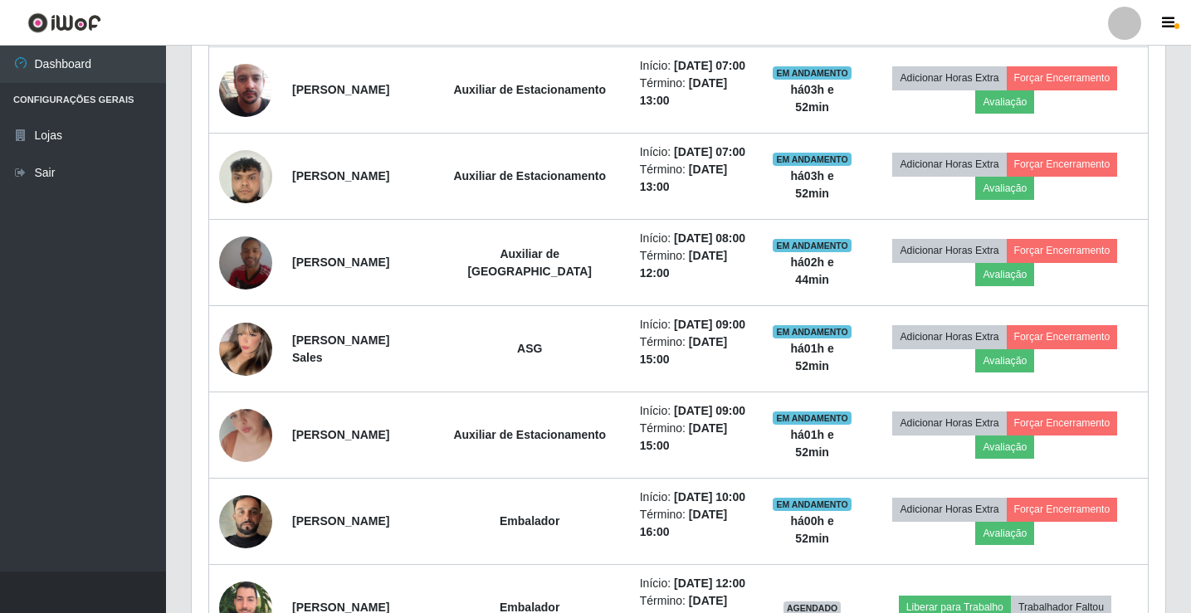
scroll to position [484, 0]
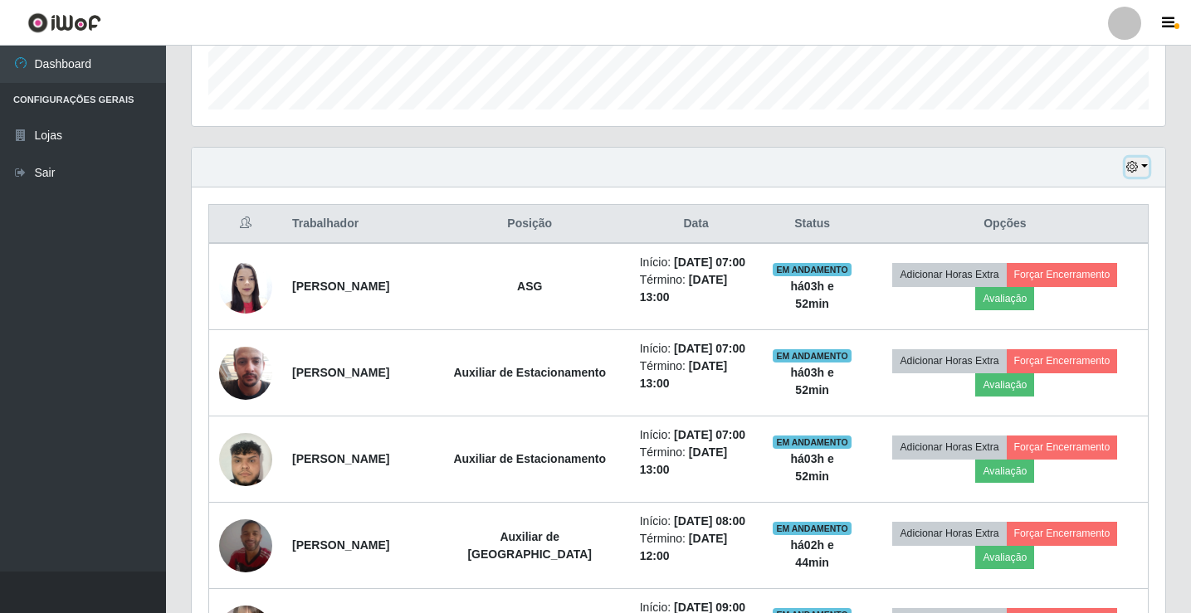
click at [1137, 169] on icon "button" at bounding box center [1132, 167] width 12 height 12
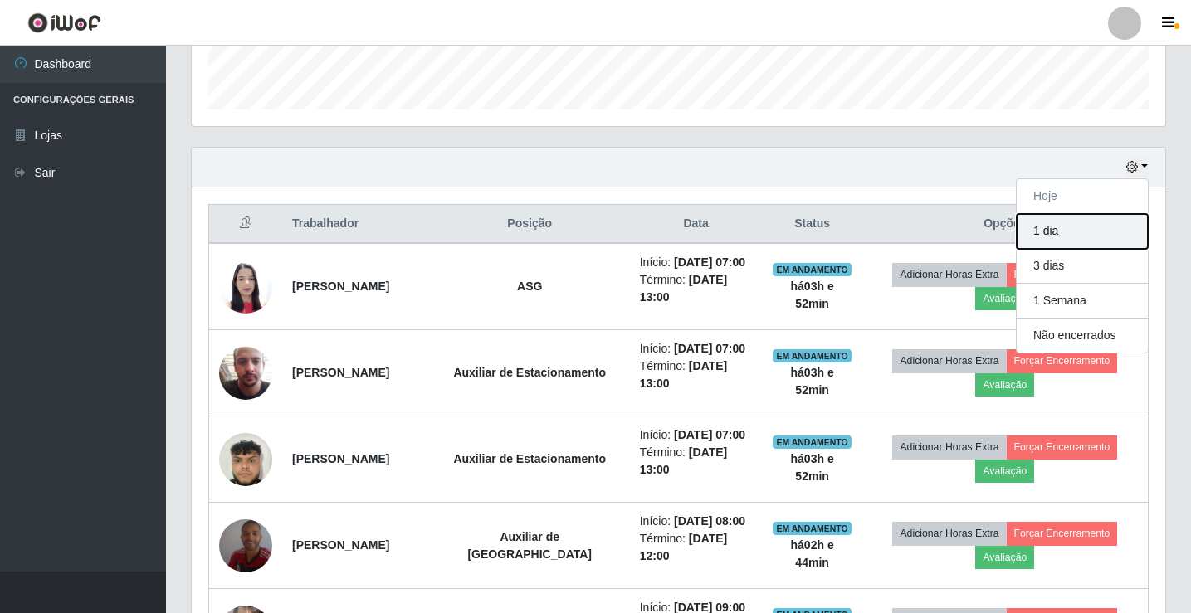
click at [1079, 235] on button "1 dia" at bounding box center [1082, 231] width 131 height 35
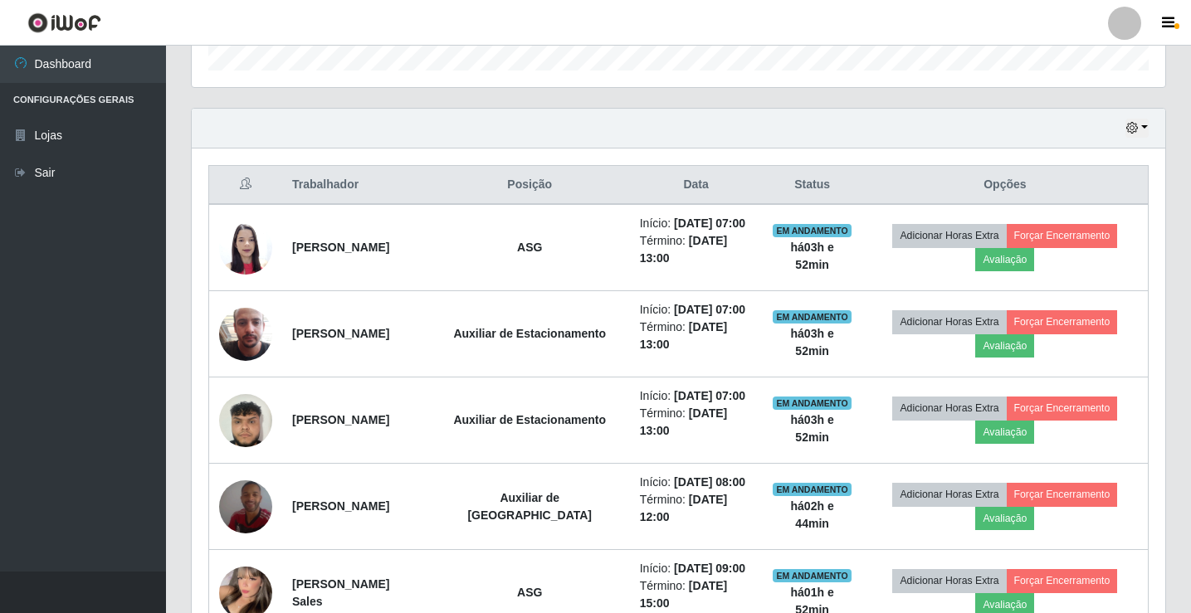
scroll to position [276, 0]
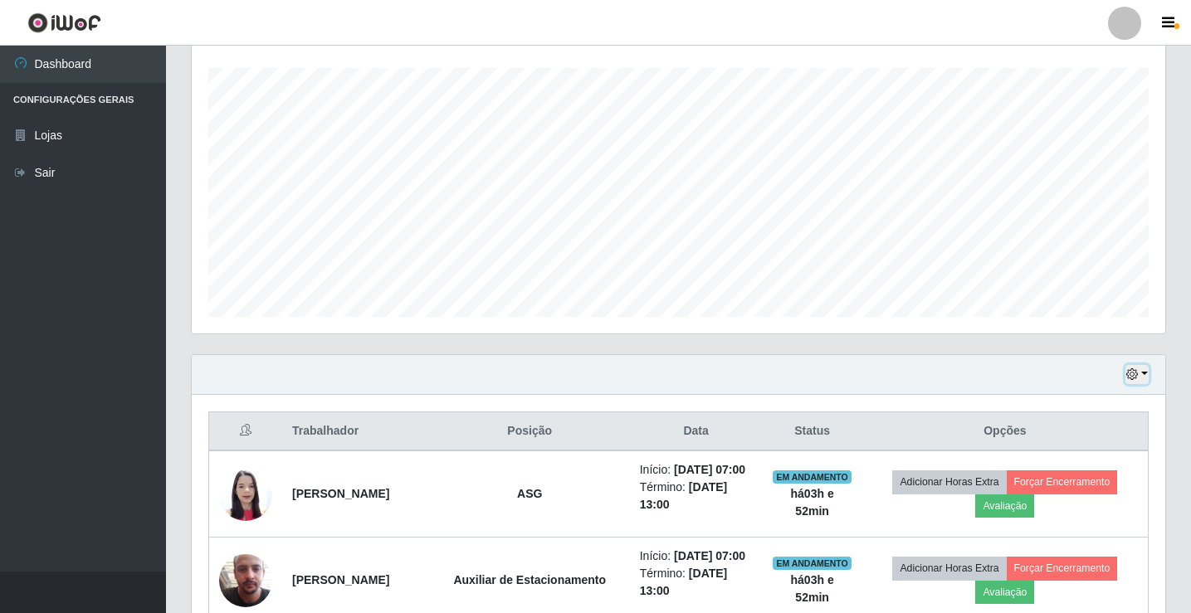
click at [1135, 380] on icon "button" at bounding box center [1132, 375] width 12 height 12
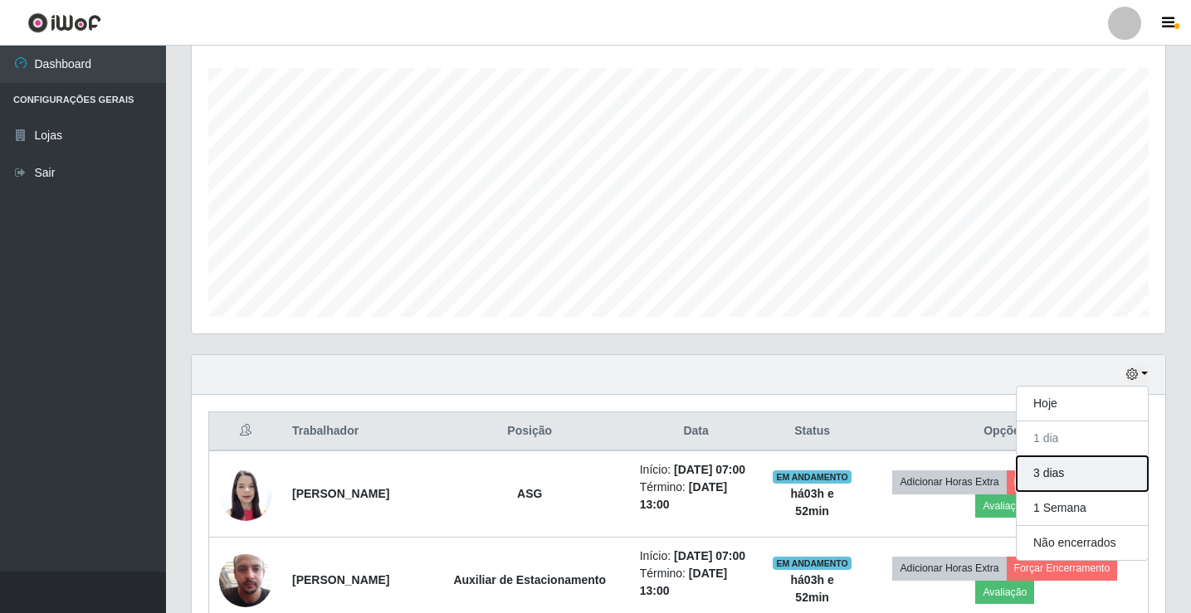
click at [1075, 465] on button "3 dias" at bounding box center [1082, 473] width 131 height 35
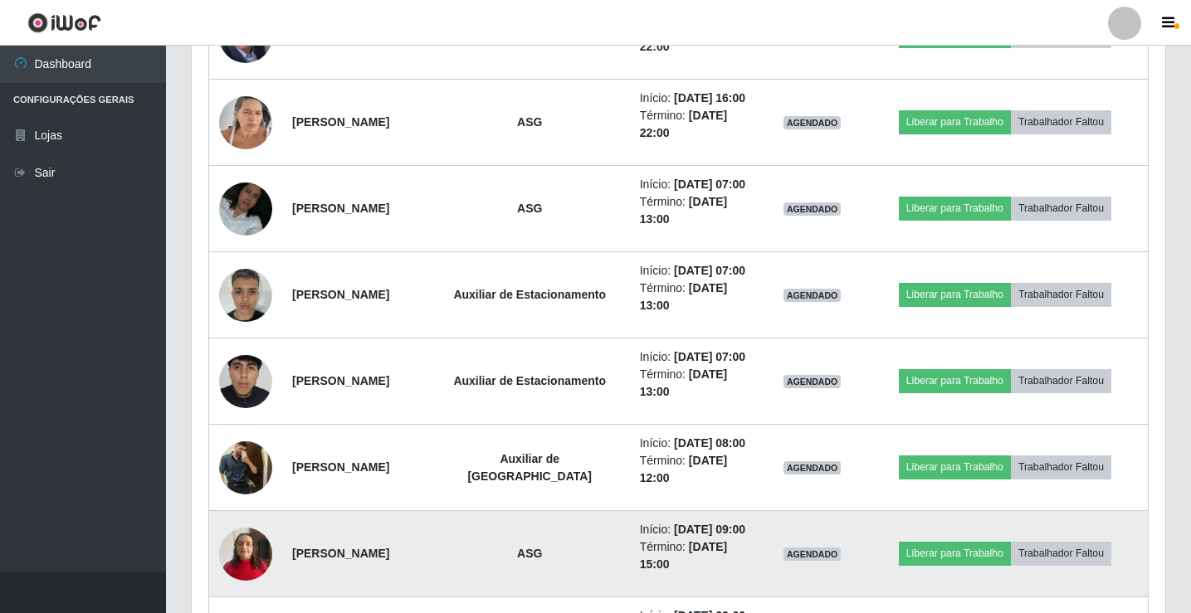
scroll to position [2580, 0]
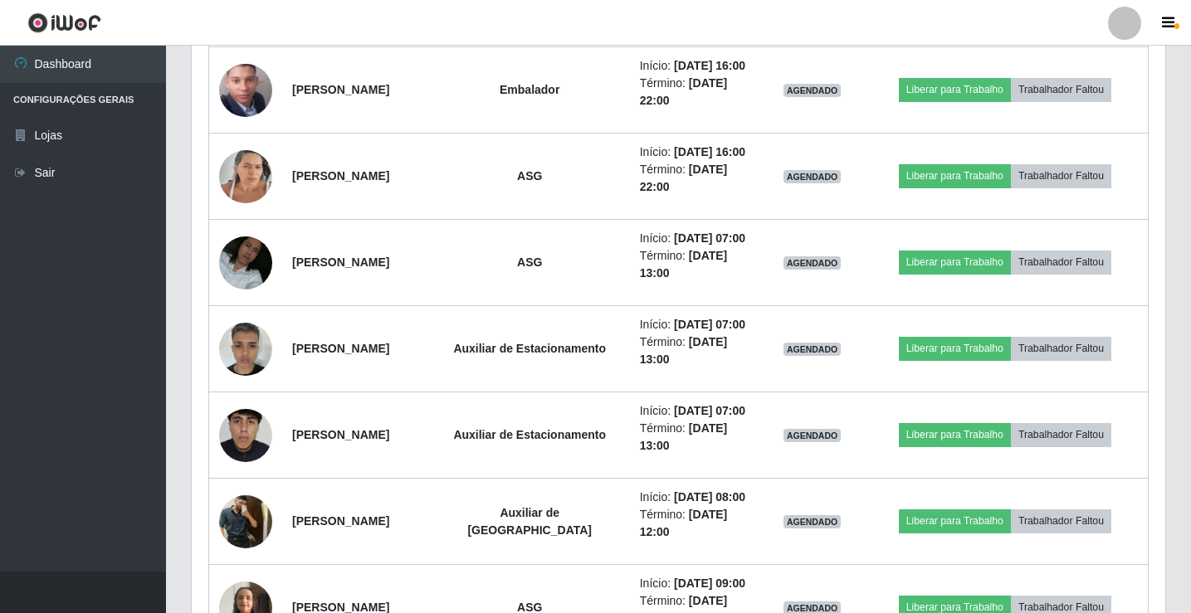
click at [1125, 26] on div at bounding box center [1124, 23] width 33 height 33
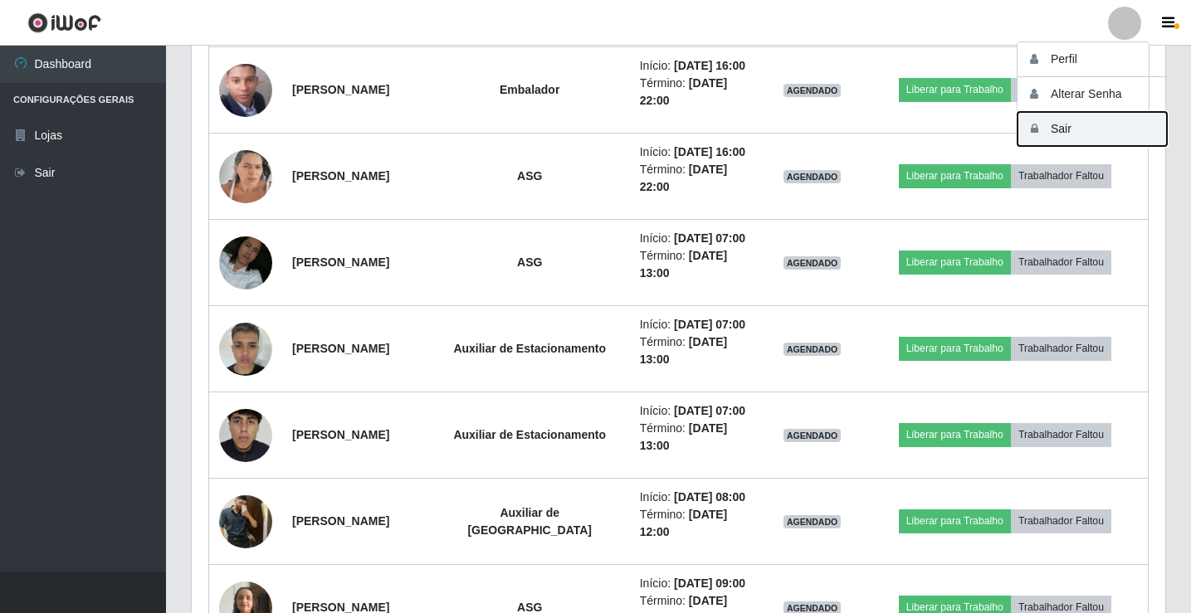
click at [1091, 125] on button "Sair" at bounding box center [1092, 129] width 149 height 34
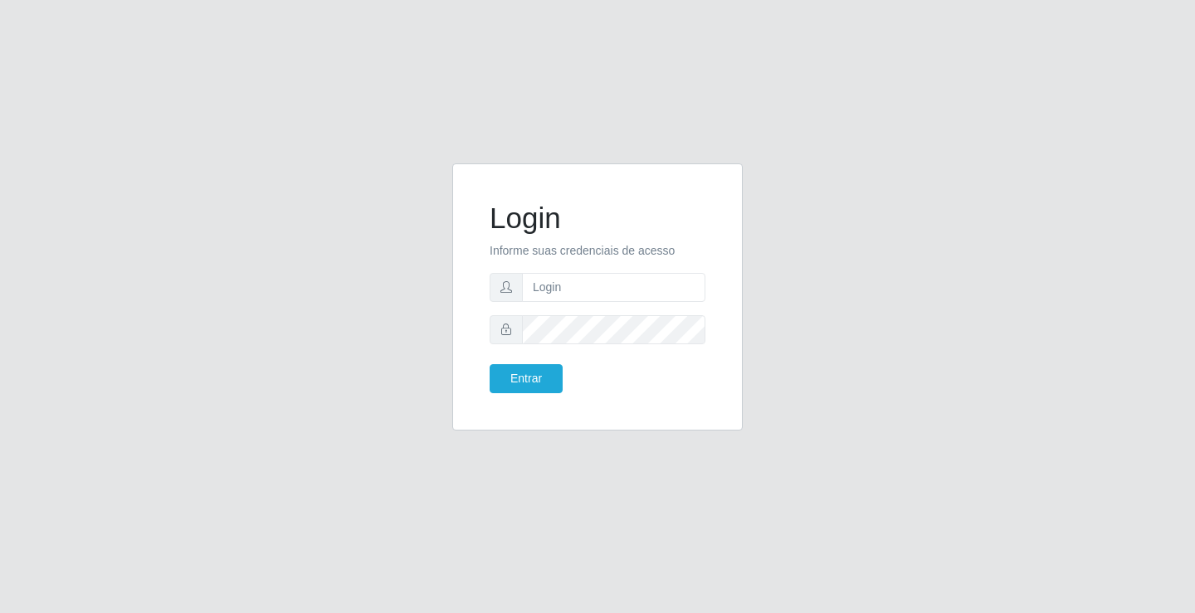
click at [802, 157] on div "Login Informe suas credenciais de acesso Entrar" at bounding box center [597, 306] width 1195 height 613
click at [993, 486] on div "Login Informe suas credenciais de acesso Entrar" at bounding box center [597, 306] width 1195 height 613
click at [668, 128] on div "Login Informe suas credenciais de acesso Entrar" at bounding box center [597, 306] width 1195 height 613
